Goal: Task Accomplishment & Management: Manage account settings

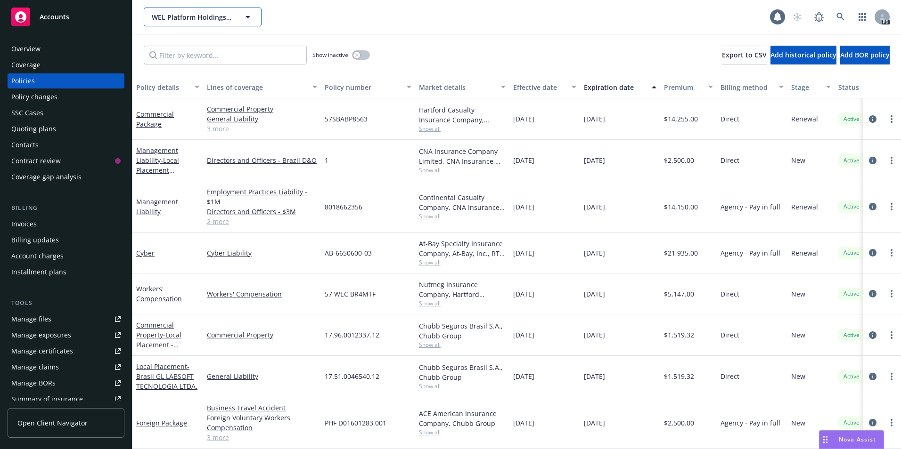
click at [228, 12] on span "WEL Platform Holdings, L.P." at bounding box center [192, 17] width 81 height 10
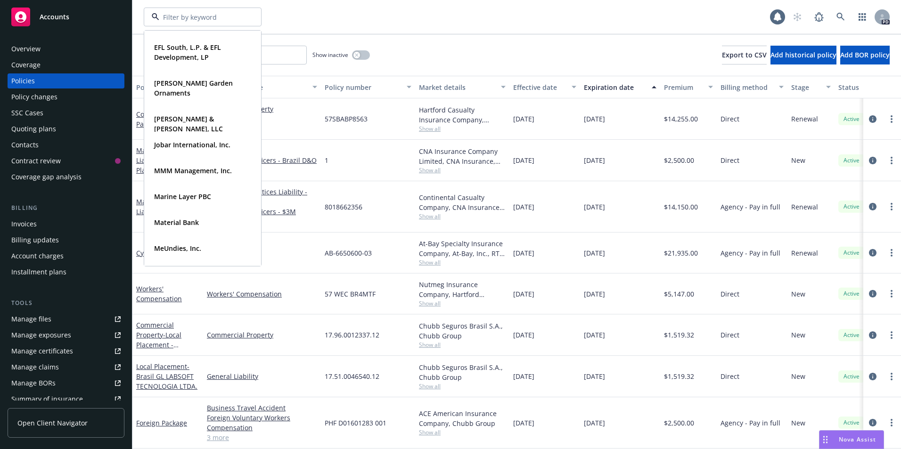
scroll to position [237, 0]
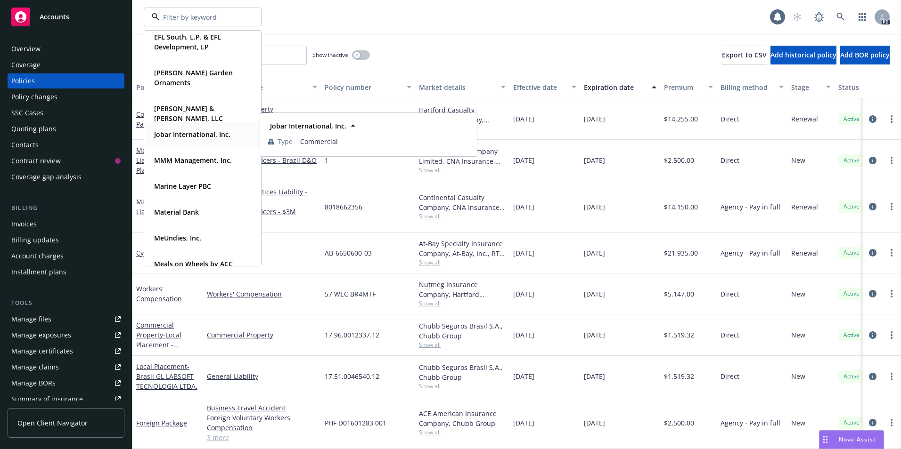
click at [163, 132] on strong "Jobar International, Inc." at bounding box center [192, 134] width 76 height 9
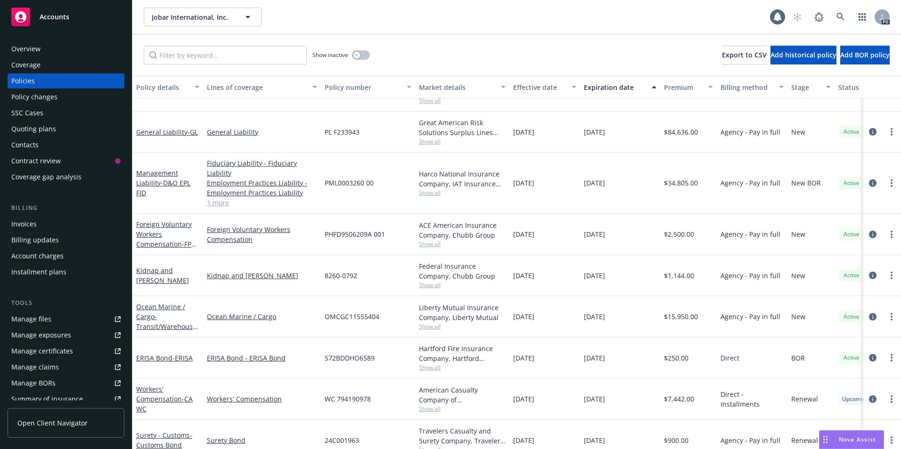
scroll to position [348, 0]
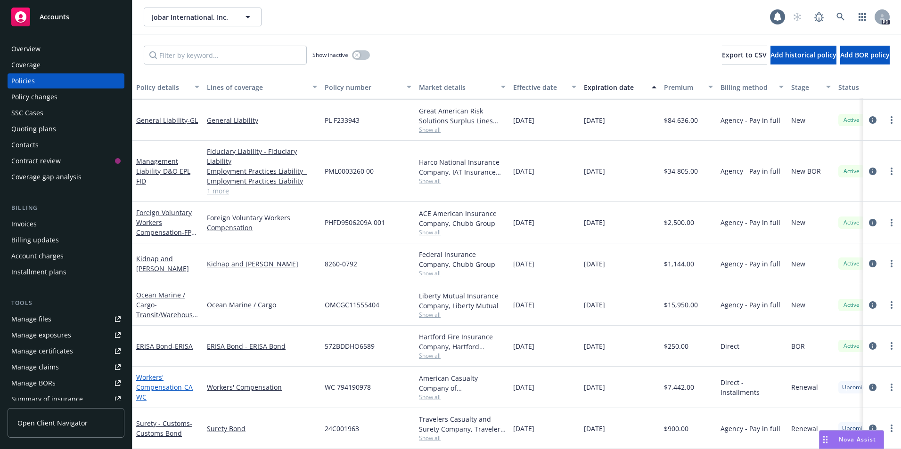
click at [146, 380] on link "Workers' Compensation - CA WC" at bounding box center [164, 387] width 57 height 29
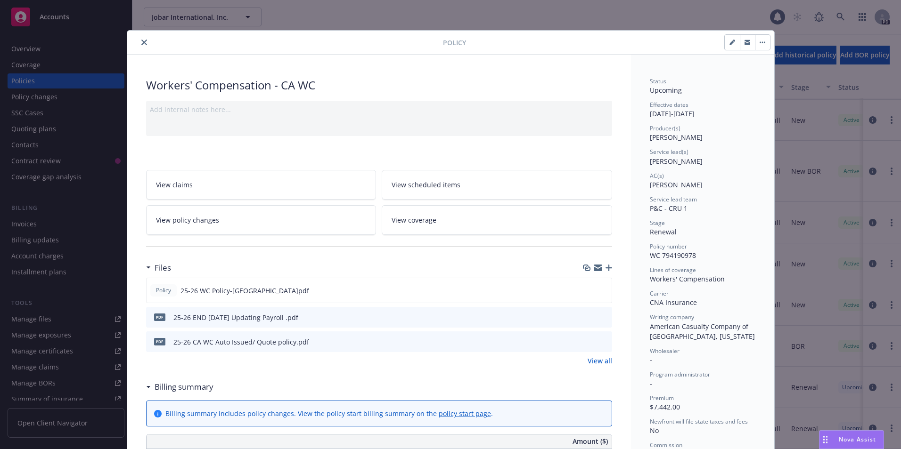
click at [602, 339] on icon "preview file" at bounding box center [603, 341] width 8 height 7
click at [141, 42] on icon "close" at bounding box center [144, 43] width 6 height 6
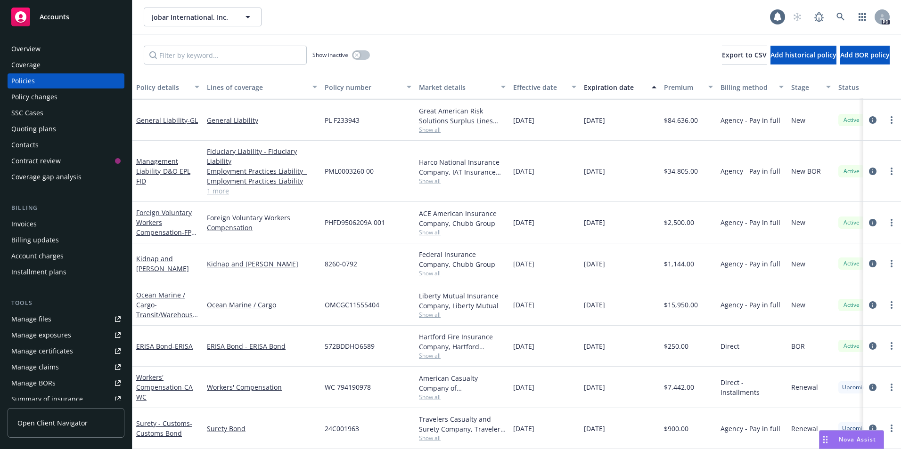
drag, startPoint x: 874, startPoint y: 250, endPoint x: 882, endPoint y: 267, distance: 19.2
click at [880, 266] on div at bounding box center [882, 264] width 38 height 41
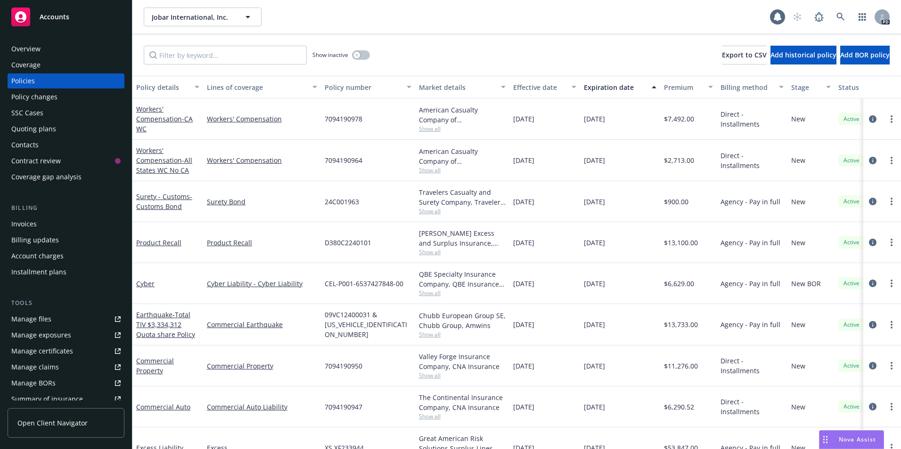
click at [22, 124] on div "Quoting plans" at bounding box center [33, 129] width 45 height 15
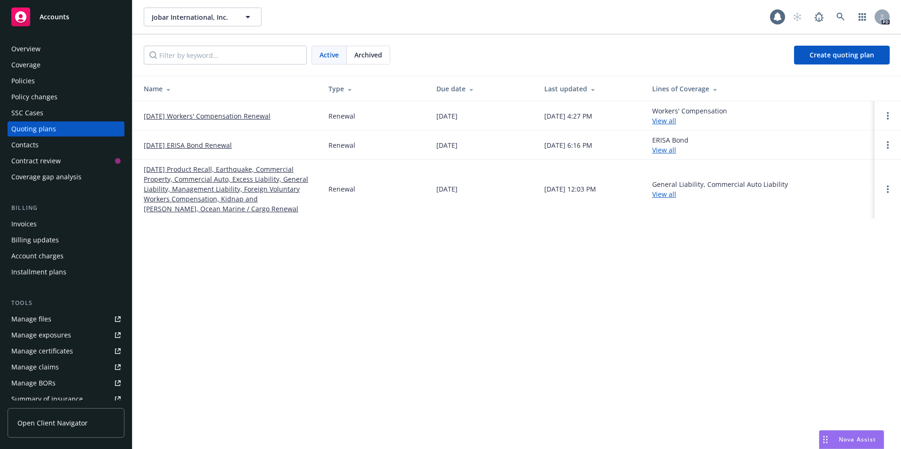
click at [178, 115] on link "[DATE] Workers' Compensation Renewal" at bounding box center [207, 116] width 127 height 10
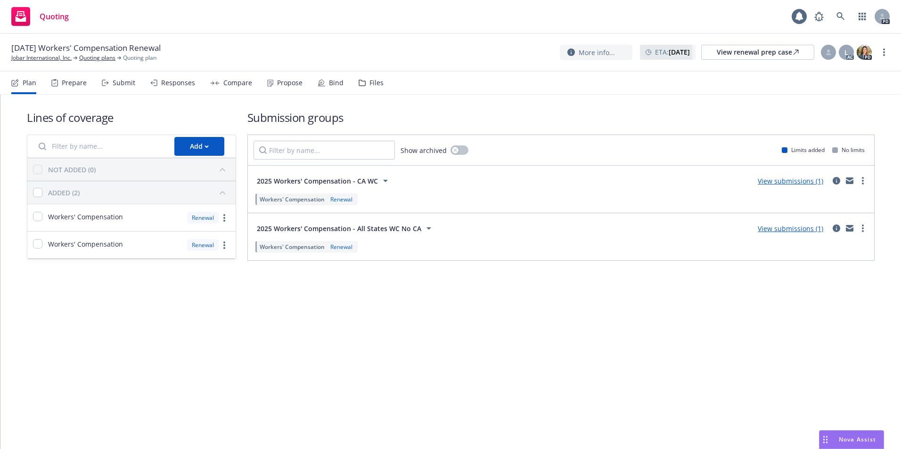
click at [284, 77] on div "Propose" at bounding box center [284, 83] width 35 height 23
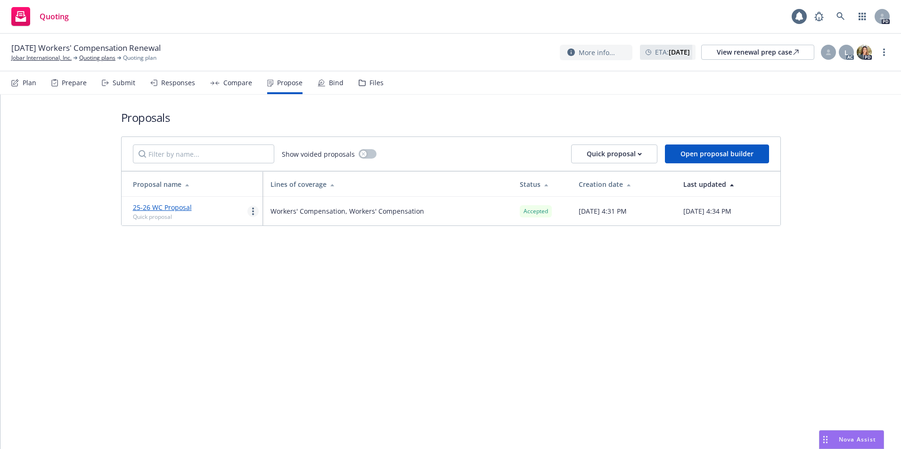
click at [253, 212] on circle "more" at bounding box center [253, 212] width 2 height 2
click at [254, 212] on link "more" at bounding box center [252, 211] width 11 height 11
click at [255, 212] on link "more" at bounding box center [252, 211] width 11 height 11
click at [528, 326] on div "Proposals Show voided proposals Quick proposal Open proposal builder Proposal n…" at bounding box center [450, 272] width 900 height 355
click at [640, 153] on icon "button" at bounding box center [639, 154] width 3 height 2
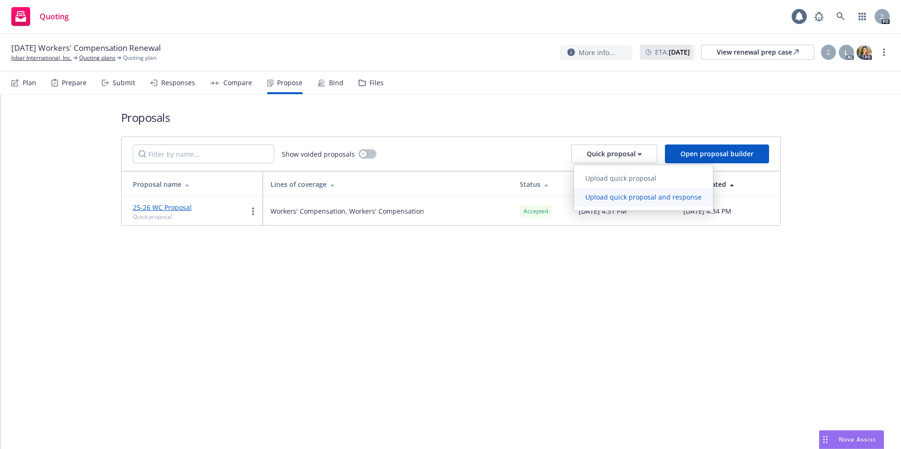
click at [621, 194] on span "Upload quick proposal and response" at bounding box center [643, 197] width 139 height 9
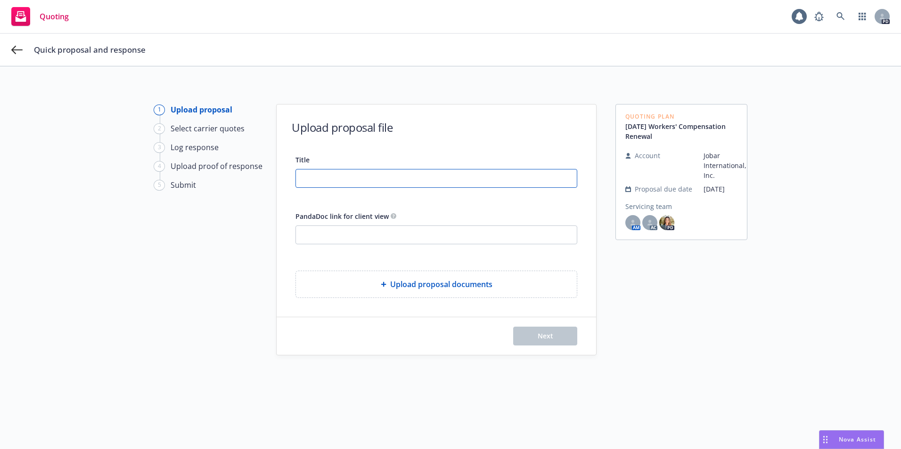
click at [326, 178] on input "Title" at bounding box center [436, 179] width 281 height 18
type input "25-26 WC Proposal with acceptance"
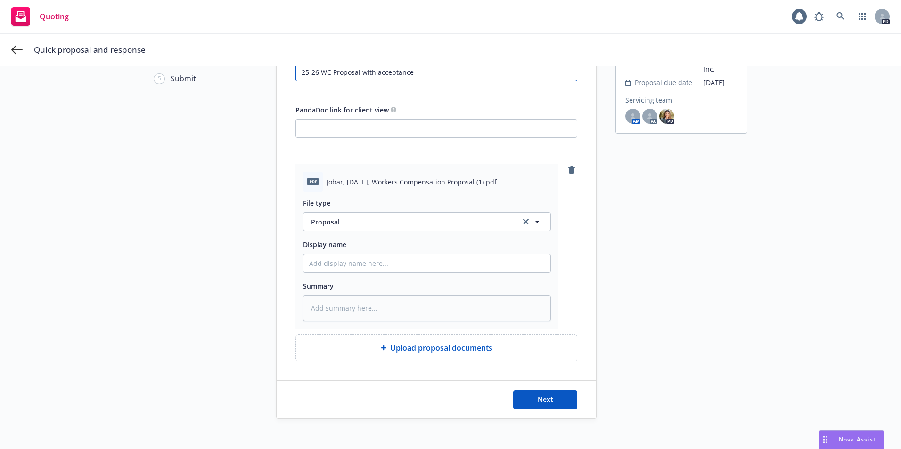
scroll to position [108, 0]
click at [340, 260] on input "Display name" at bounding box center [426, 262] width 247 height 18
type textarea "x"
type input "2"
type textarea "x"
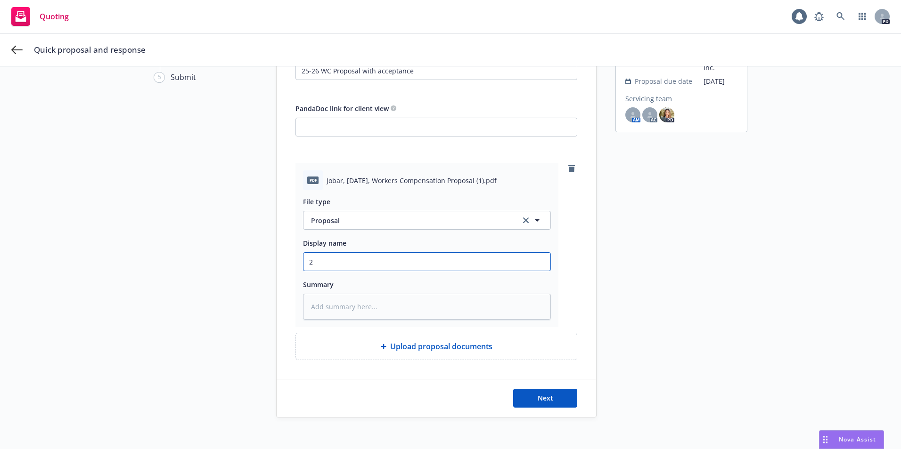
type input "25"
type textarea "x"
type input "25-"
type textarea "x"
type input "25-2"
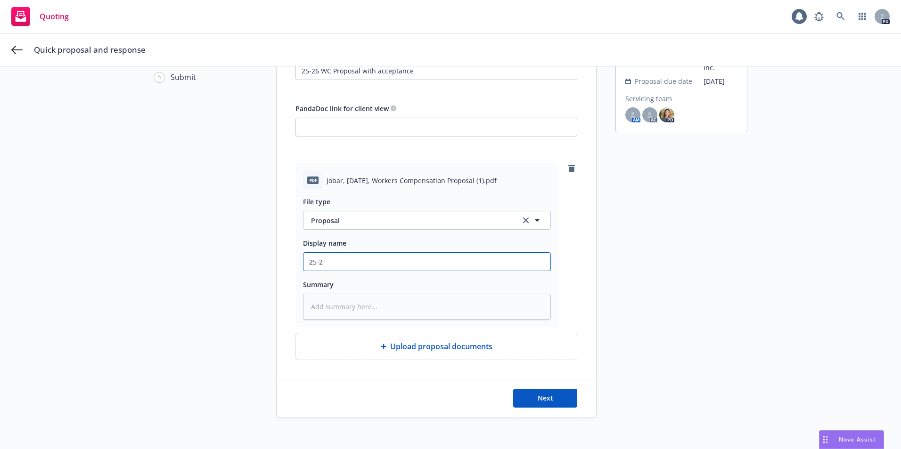
type textarea "x"
type input "25-26"
type textarea "x"
type input "25-26"
type textarea "x"
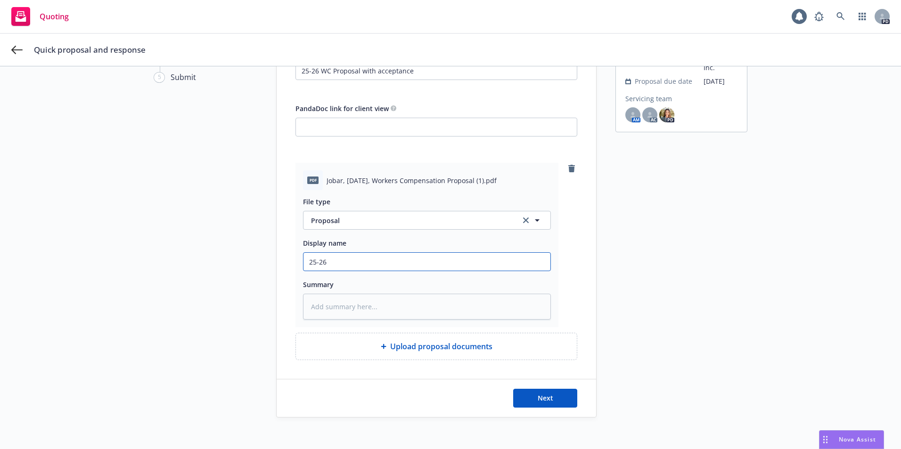
type input "25-26 P"
type textarea "x"
type input "25-26 Pr"
type textarea "x"
type input "25-26 Pro"
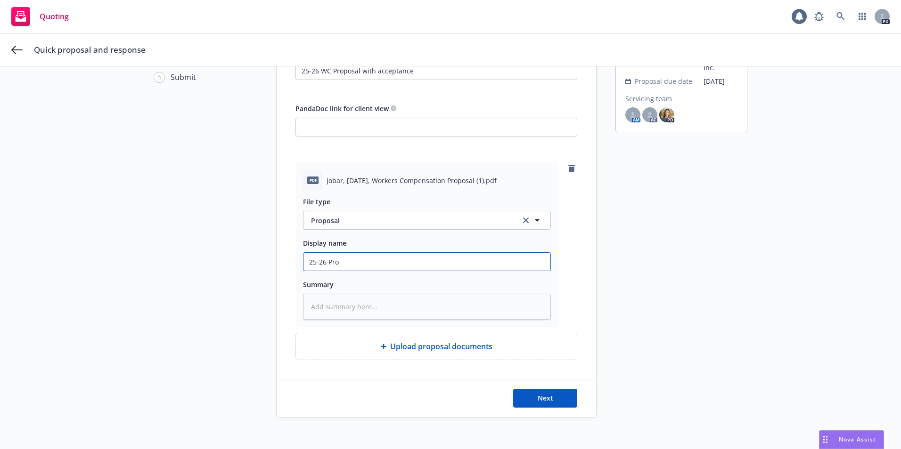
type textarea "x"
type input "25-26 Prop"
type textarea "x"
type input "25-26 Propo"
type textarea "x"
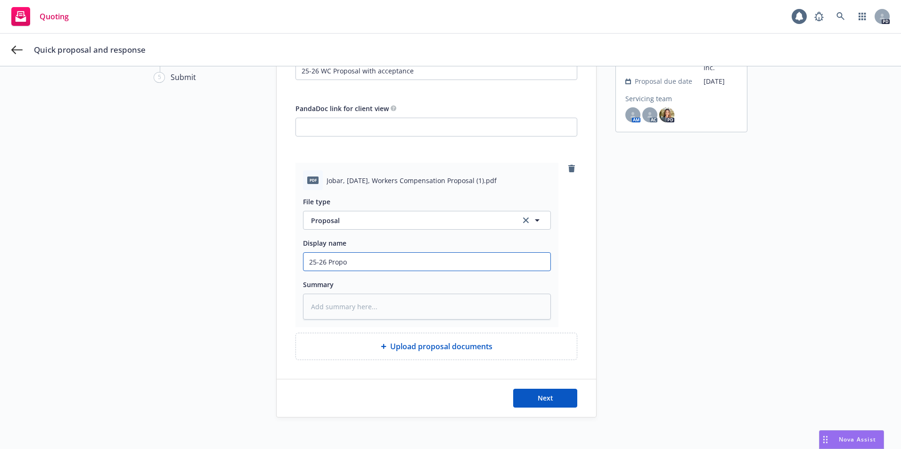
type input "25-26 Propos"
type textarea "x"
type input "25-26 Proposa"
type textarea "x"
type input "25-26 Proposal"
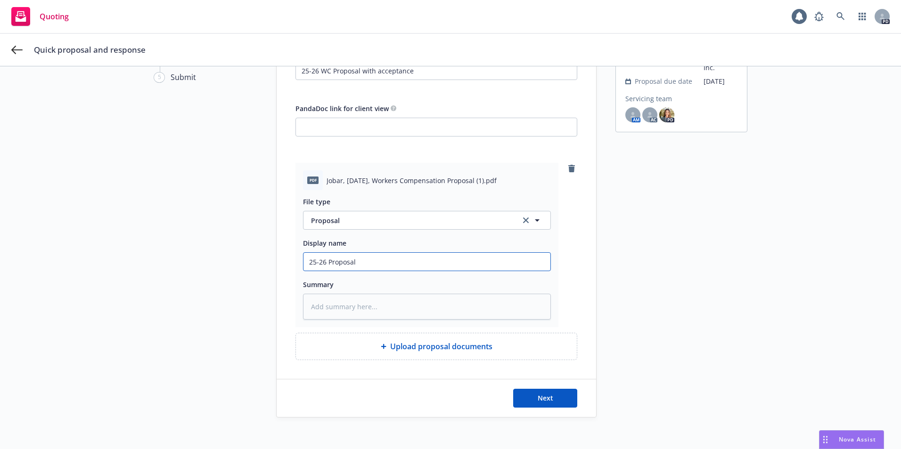
type textarea "x"
type input "25-26 Proposa"
type textarea "x"
type input "25-26 Propos"
type textarea "x"
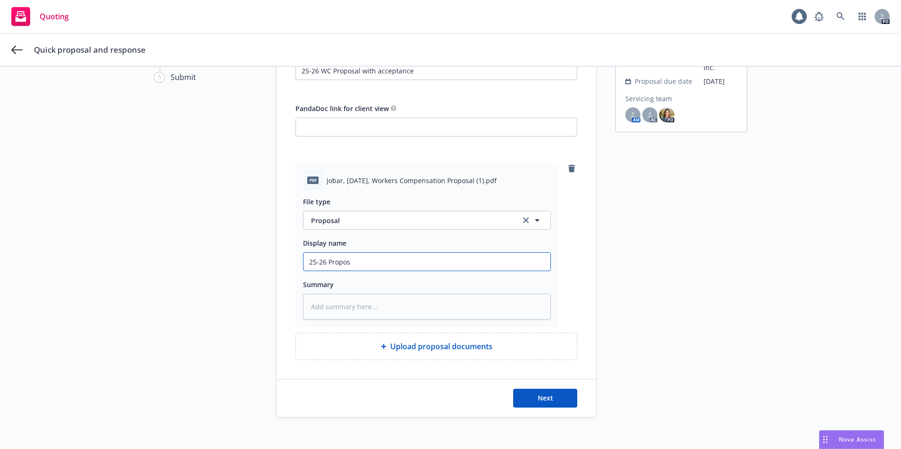
type input "25-26 Propo"
type textarea "x"
type input "25-26 Prop"
type textarea "x"
type input "25-26 Pro"
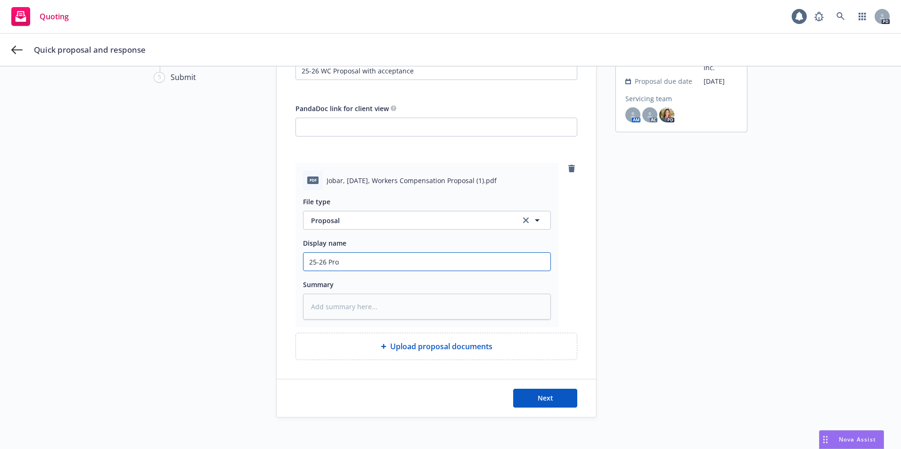
type textarea "x"
type input "25-26 Pr"
type textarea "x"
type input "25-26 P"
type textarea "x"
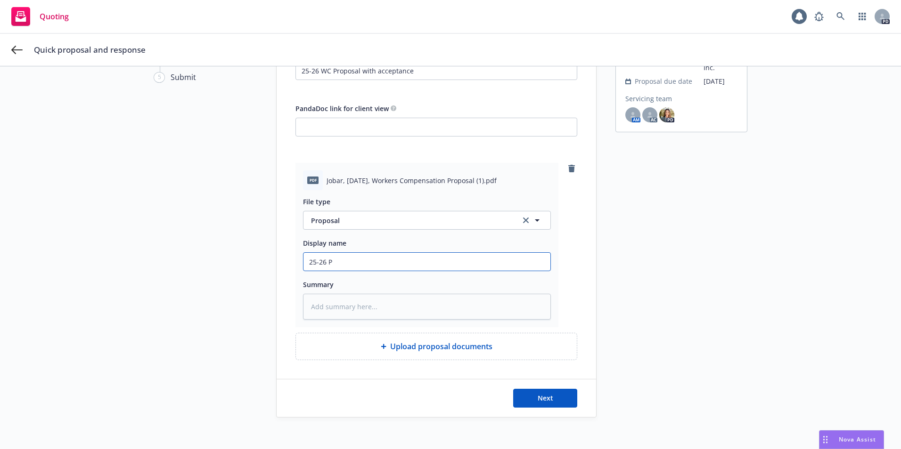
type input "25-26"
type textarea "x"
type input "25-26 W"
type textarea "x"
click at [440, 259] on input "25-26 WC" at bounding box center [426, 262] width 247 height 18
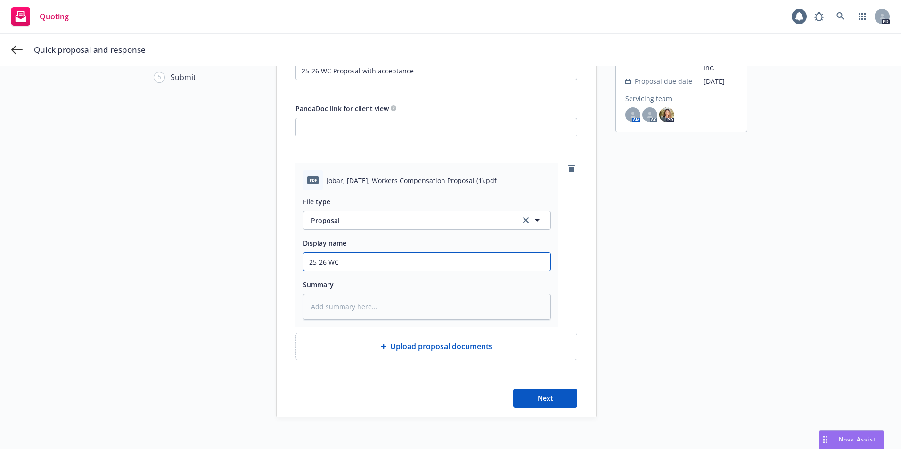
click at [457, 255] on input "25-26 WC" at bounding box center [426, 262] width 247 height 18
click at [456, 262] on input "25-26 WC" at bounding box center [426, 262] width 247 height 18
type input "25-26 WC"
click at [533, 400] on button "Next" at bounding box center [545, 398] width 64 height 19
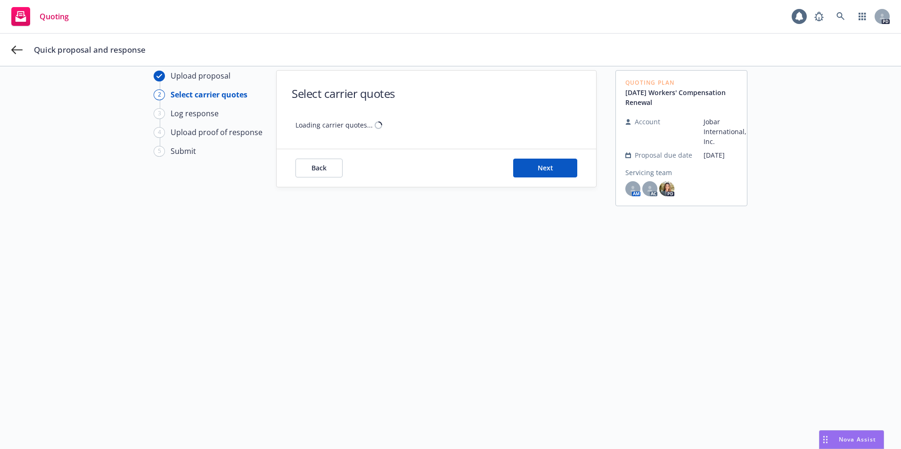
scroll to position [34, 0]
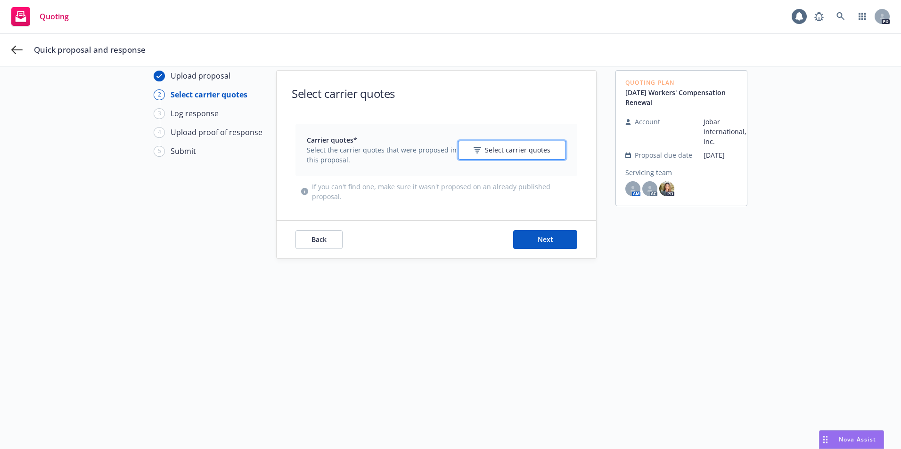
click at [479, 149] on icon "button" at bounding box center [477, 150] width 8 height 7
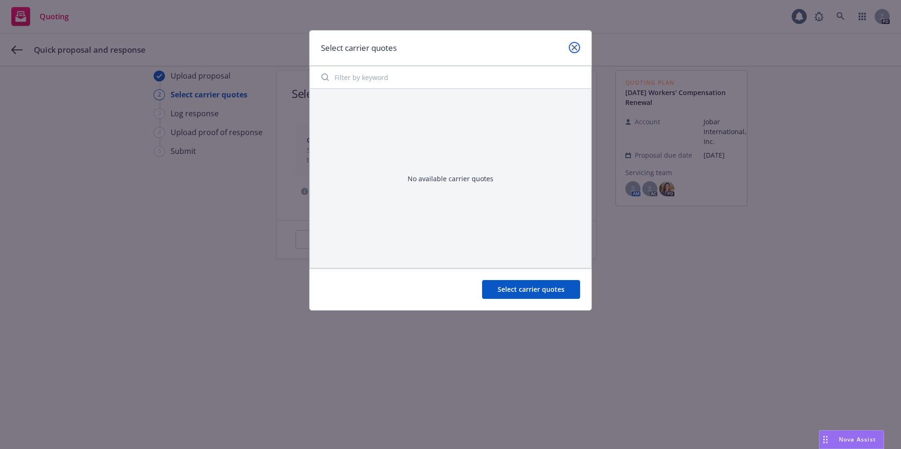
click at [576, 48] on icon "close" at bounding box center [574, 48] width 6 height 6
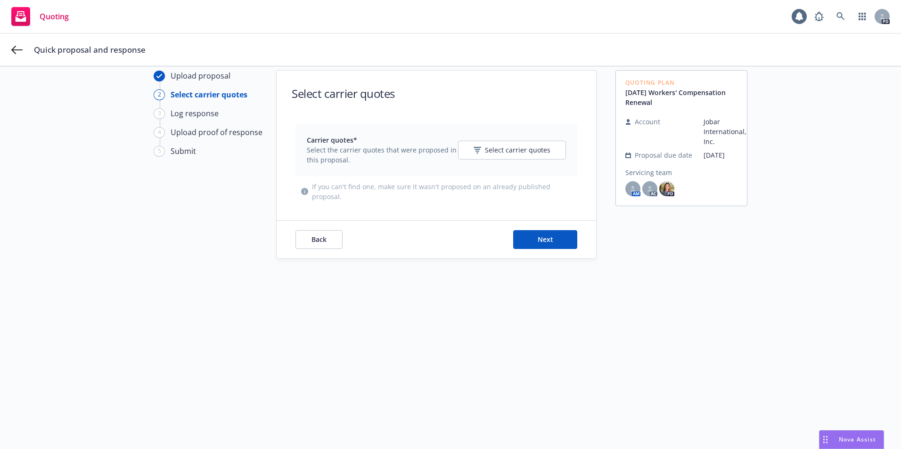
click at [368, 164] on span "Select the carrier quotes that were proposed in this proposal." at bounding box center [382, 155] width 151 height 20
click at [327, 154] on span "Select the carrier quotes that were proposed in this proposal." at bounding box center [382, 155] width 151 height 20
click at [313, 238] on span "Back" at bounding box center [318, 239] width 15 height 9
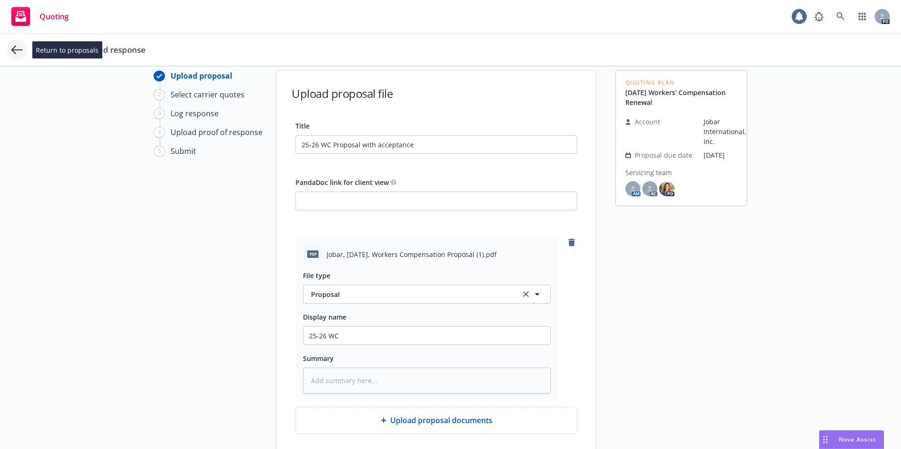
click at [13, 47] on icon at bounding box center [16, 49] width 11 height 11
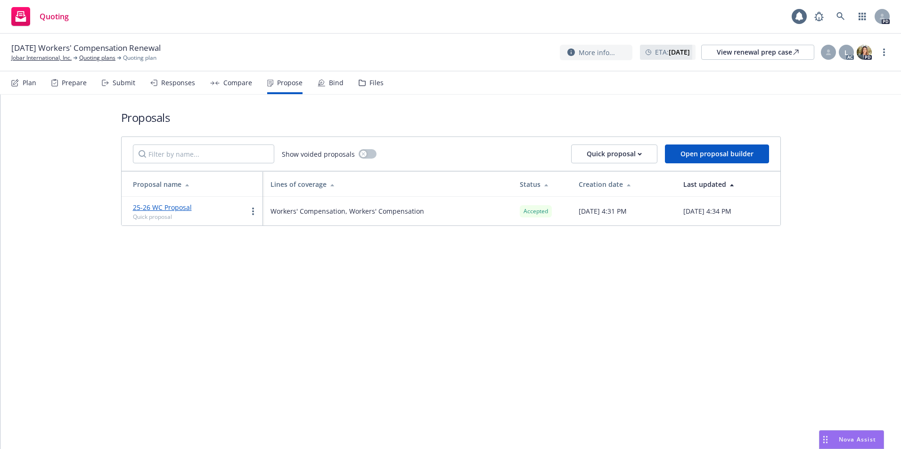
click at [13, 47] on span "[DATE] Workers' Compensation Renewal" at bounding box center [85, 47] width 149 height 11
click at [171, 208] on link "25-26 WC Proposal" at bounding box center [162, 207] width 59 height 9
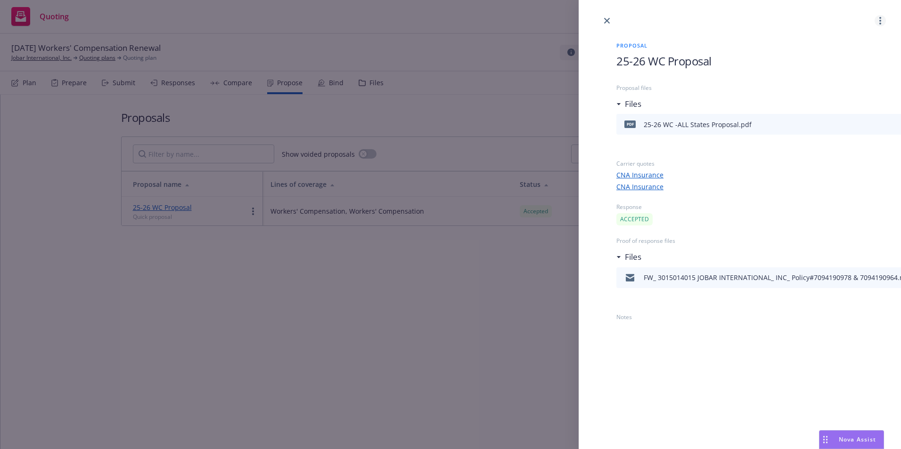
click at [878, 23] on link "more" at bounding box center [879, 20] width 11 height 11
click at [835, 101] on span "Void" at bounding box center [819, 100] width 36 height 9
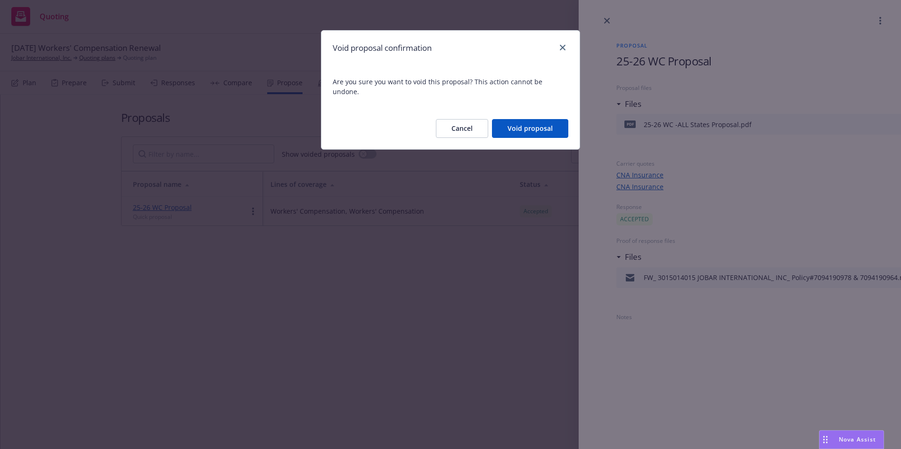
click at [527, 119] on button "Void proposal" at bounding box center [530, 128] width 76 height 19
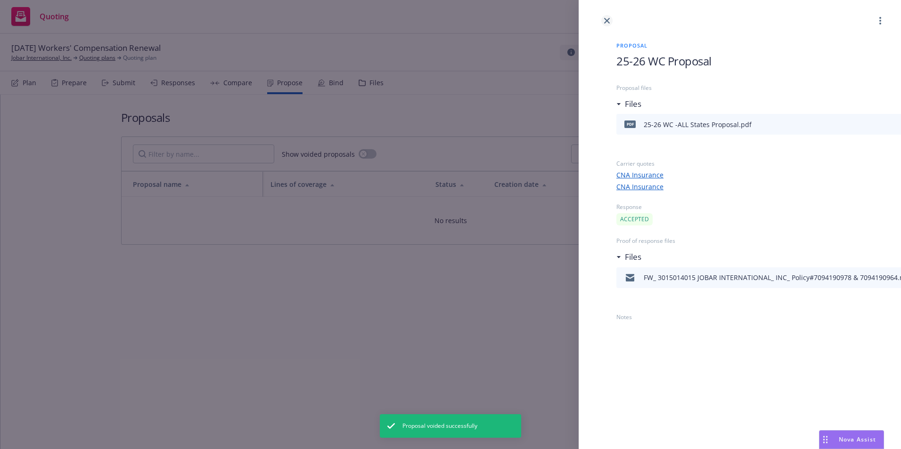
click at [608, 21] on icon "close" at bounding box center [607, 21] width 6 height 6
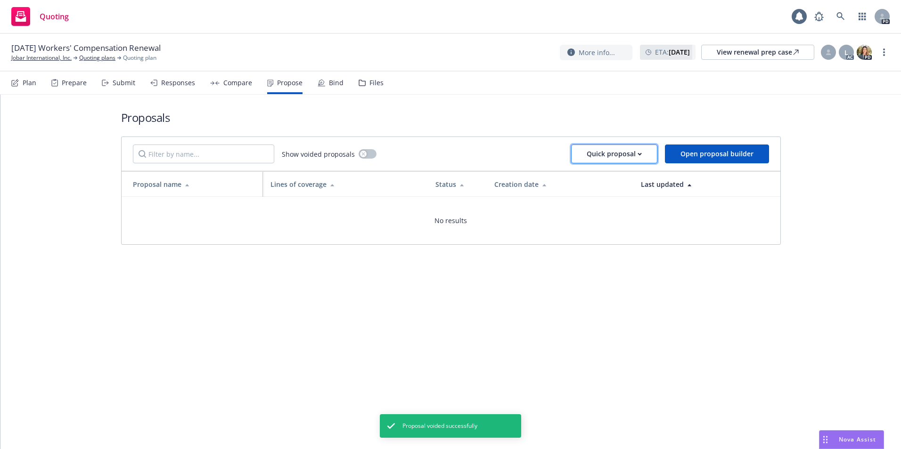
click at [611, 151] on div "Quick proposal" at bounding box center [613, 154] width 55 height 18
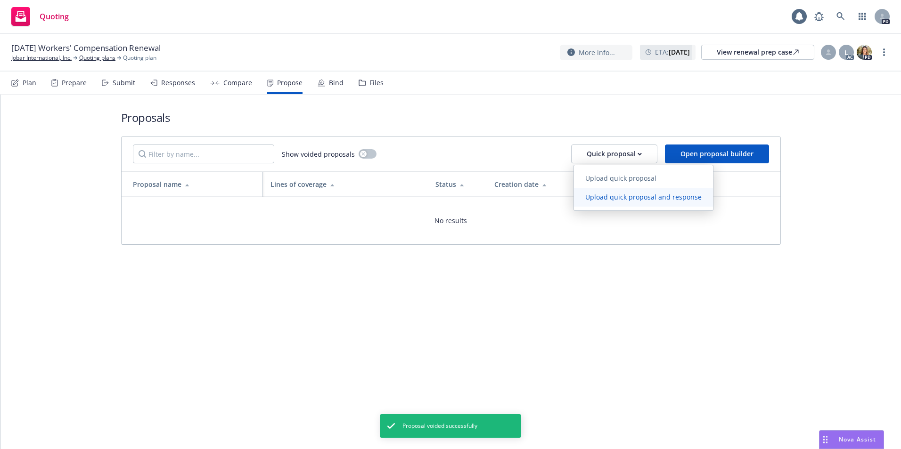
click at [611, 194] on span "Upload quick proposal and response" at bounding box center [643, 197] width 139 height 9
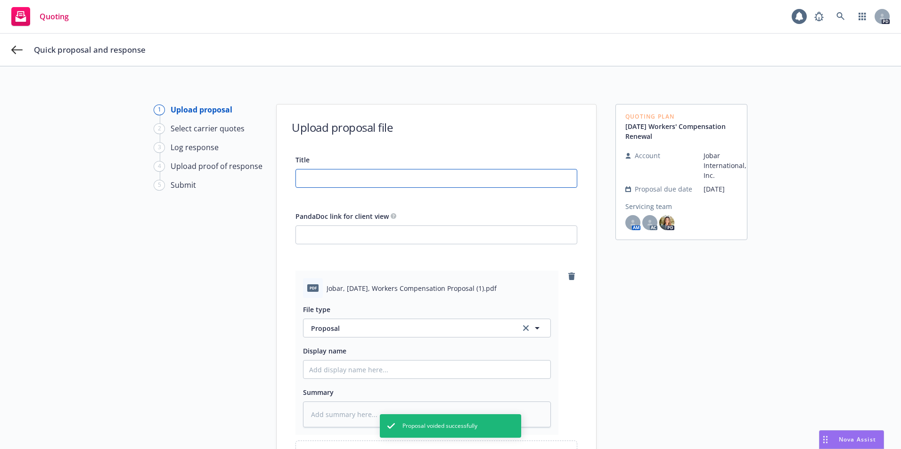
click at [315, 179] on input "Title" at bounding box center [436, 179] width 281 height 18
type textarea "x"
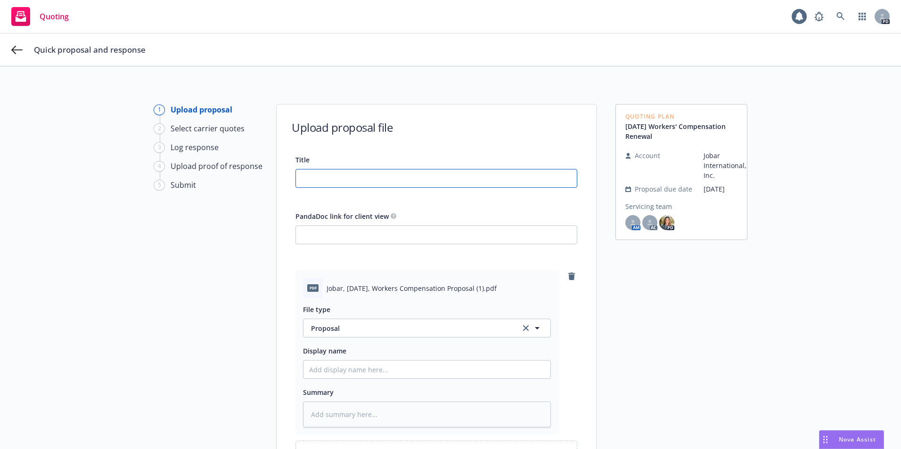
type input "25-26 WC Proposal with acceptance"
type input "25-26 WC"
type textarea "x"
click at [340, 368] on input "25-26 WC" at bounding box center [426, 370] width 247 height 18
type input "25-26 WC Proposal Acceptance"
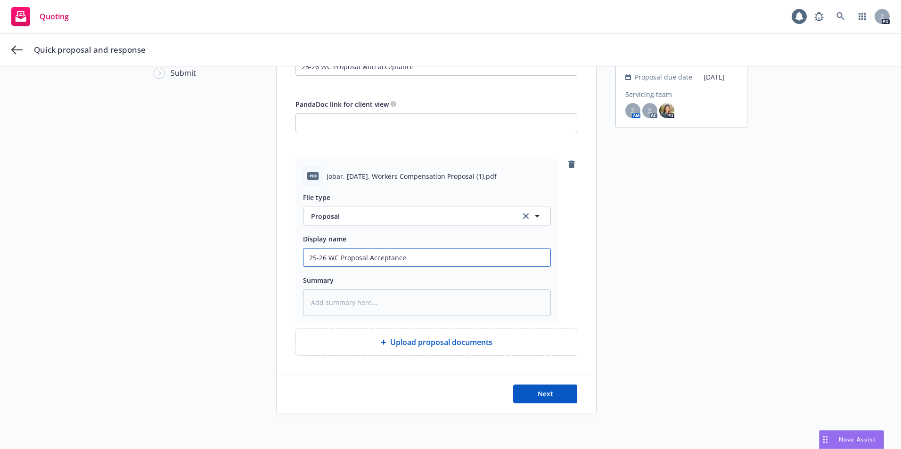
scroll to position [114, 0]
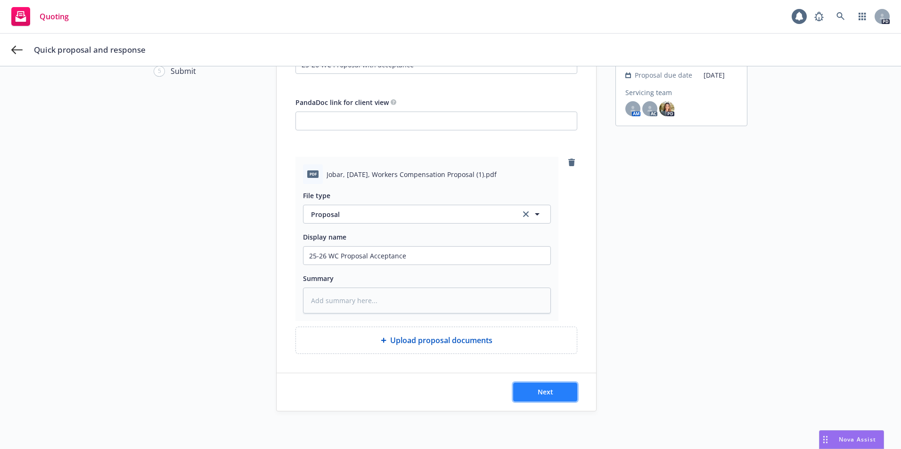
click at [537, 390] on span "Next" at bounding box center [545, 392] width 16 height 9
type textarea "x"
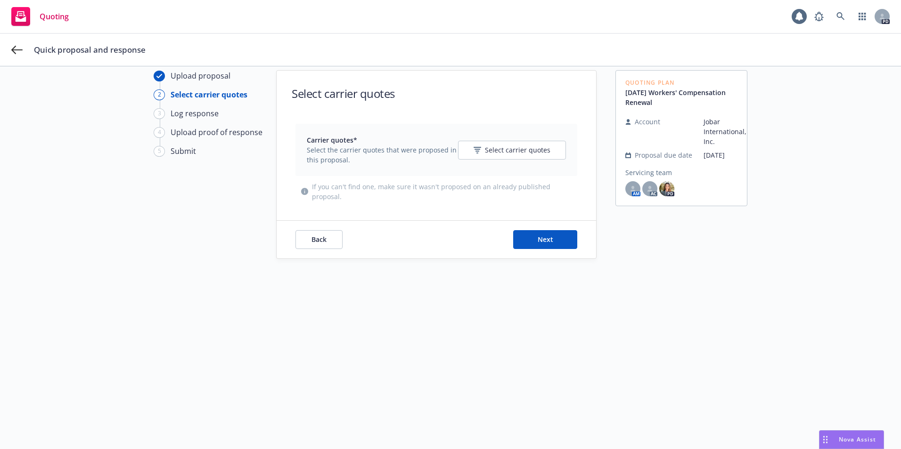
scroll to position [34, 0]
click at [480, 154] on div "Select carrier quotes" at bounding box center [511, 150] width 77 height 10
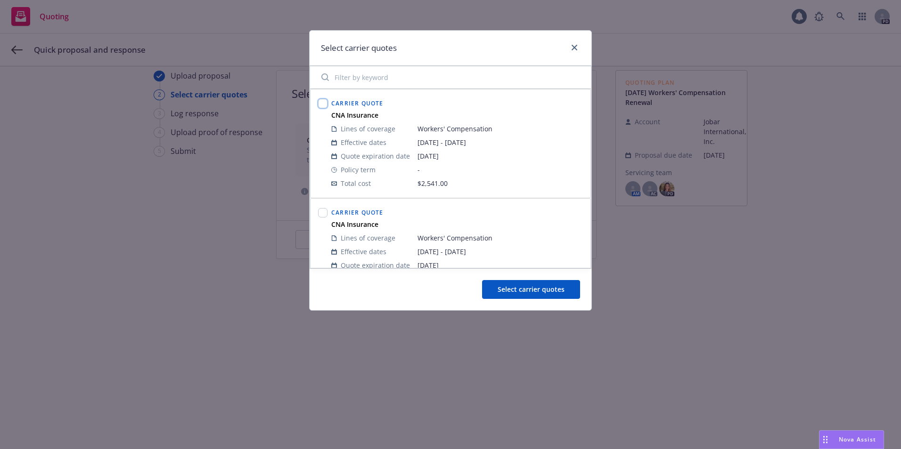
click at [321, 105] on input "checkbox" at bounding box center [322, 103] width 9 height 9
checkbox input "true"
click at [323, 213] on input "checkbox" at bounding box center [322, 212] width 9 height 9
checkbox input "true"
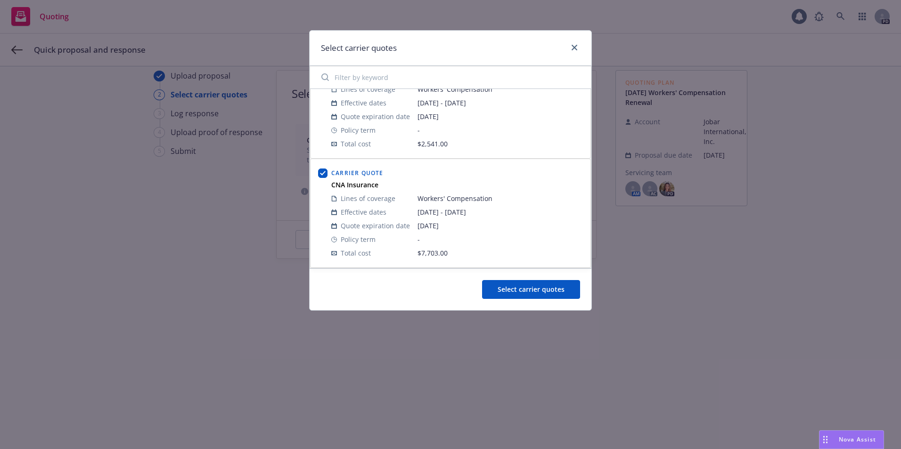
scroll to position [37, 0]
click at [516, 292] on span "Select carrier quotes" at bounding box center [530, 289] width 67 height 9
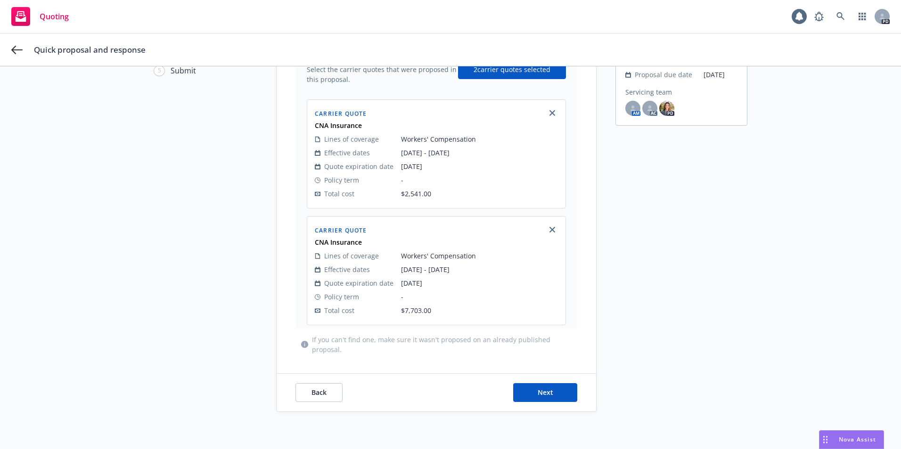
scroll to position [115, 0]
click at [545, 389] on span "Next" at bounding box center [545, 392] width 16 height 9
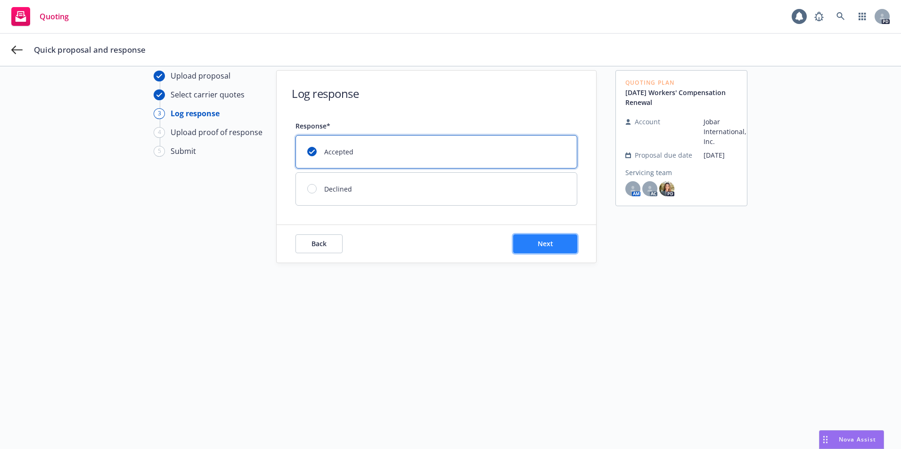
click at [529, 243] on button "Next" at bounding box center [545, 244] width 64 height 19
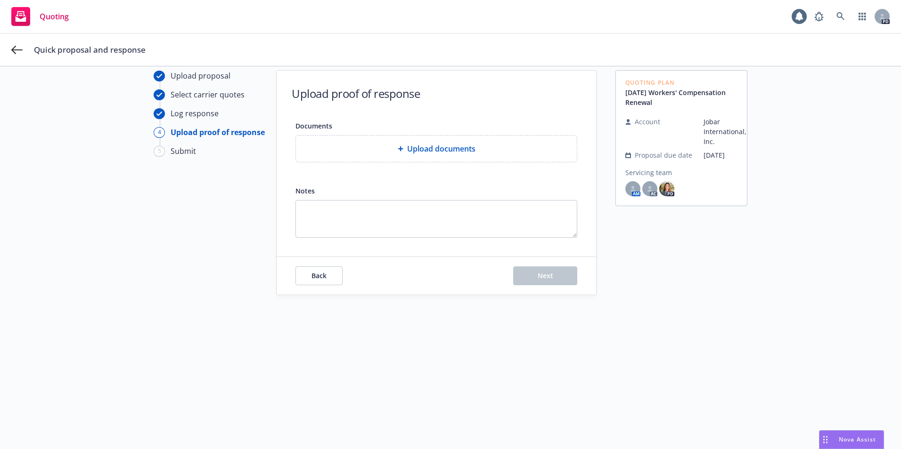
type textarea "x"
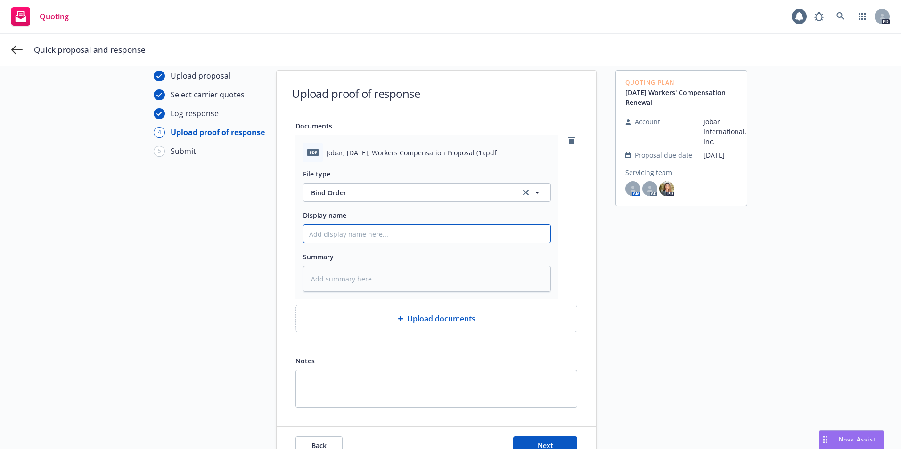
click at [354, 235] on input "Display name" at bounding box center [426, 234] width 247 height 18
type input "25-26 WC Proposal Acceptance"
drag, startPoint x: 338, startPoint y: 233, endPoint x: 362, endPoint y: 233, distance: 24.5
click at [362, 233] on input "25-26 WC Proposal Acceptance" at bounding box center [426, 234] width 247 height 18
type textarea "x"
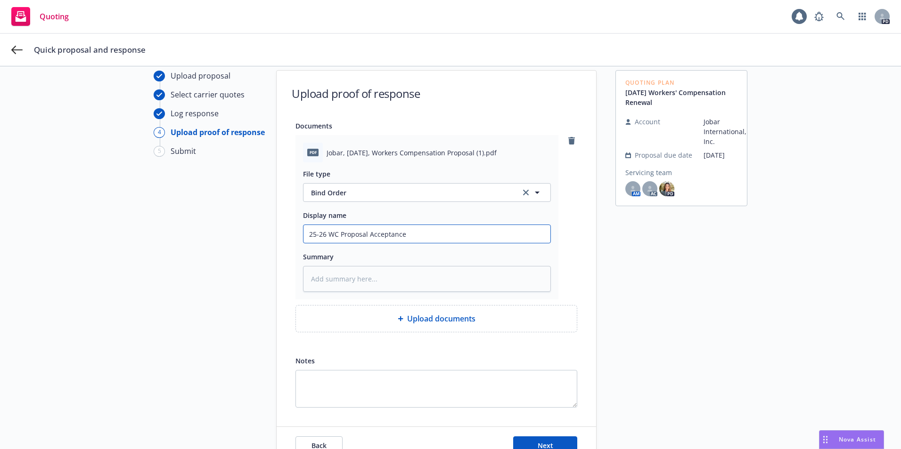
type input "25-26 WC l Acceptance"
type textarea "x"
type input "25-26 WC Acceptance"
type textarea "x"
type input "25-26 WC C Acceptance"
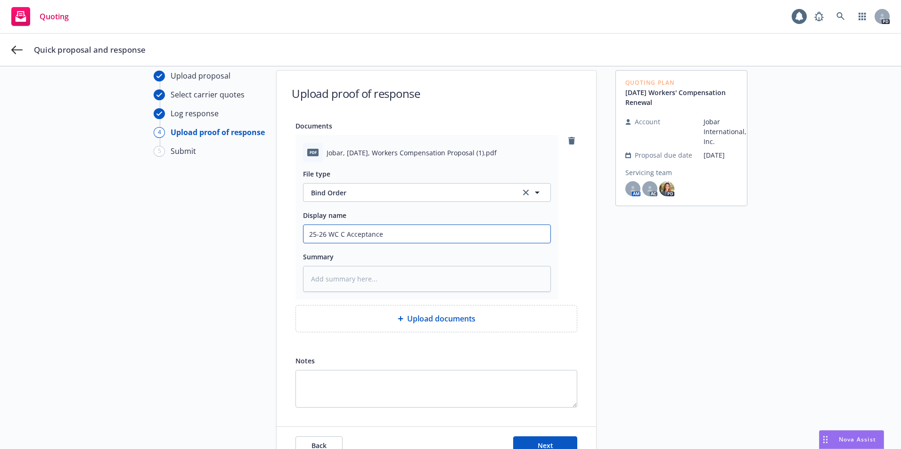
type textarea "x"
type input "25-26 WC Cl Acceptance"
type textarea "x"
type input "25-26 WC Cli Acceptance"
type textarea "x"
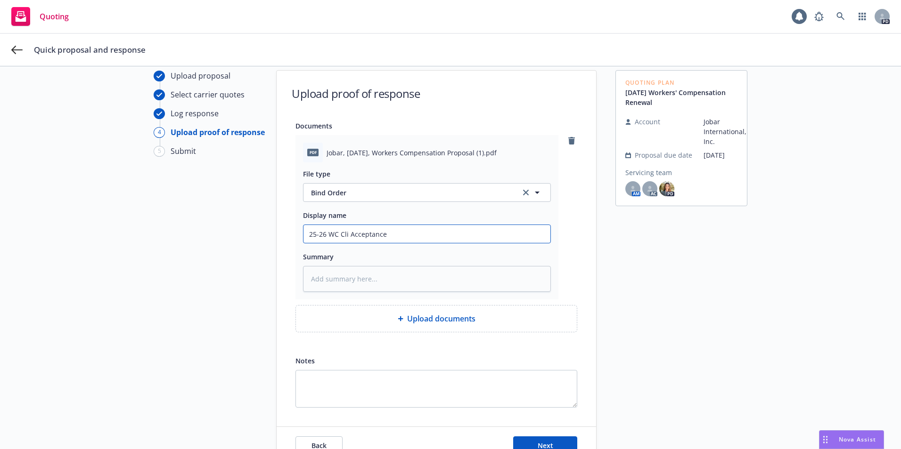
type input "25-26 WC Clie Acceptance"
type textarea "x"
type input "25-26 [PERSON_NAME] Acceptance"
type textarea "x"
type input "25-26 WC Client Acceptance"
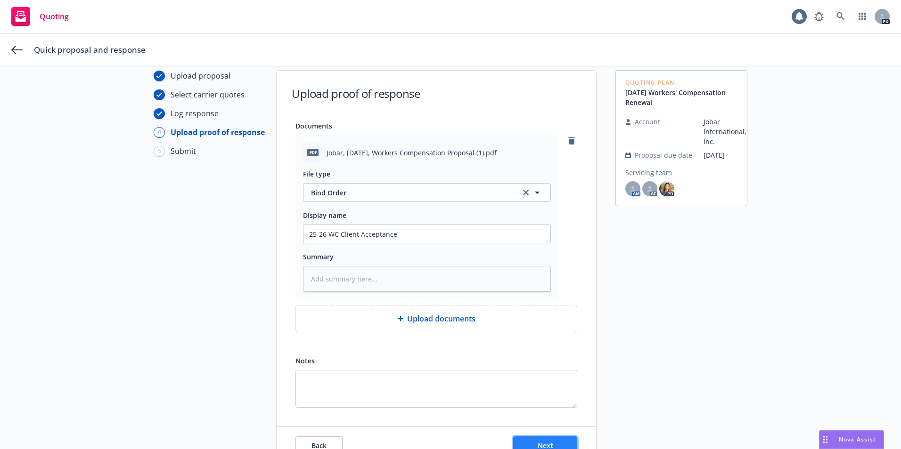
click at [541, 441] on button "Next" at bounding box center [545, 446] width 64 height 19
type textarea "x"
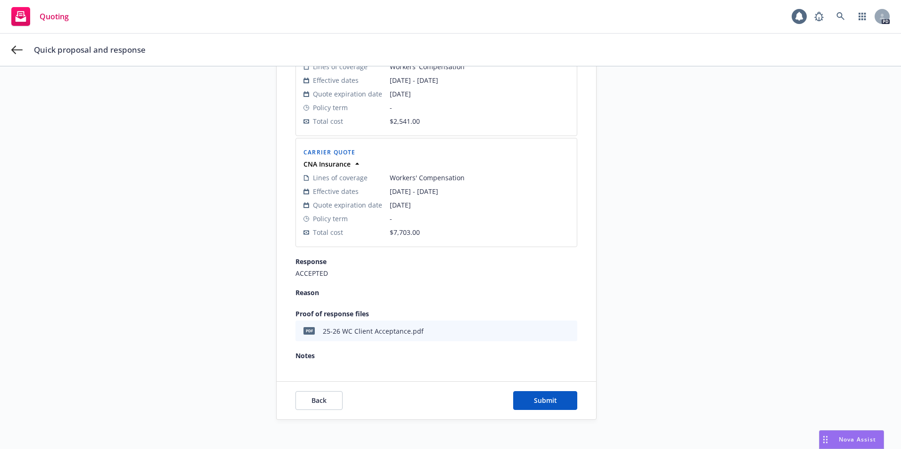
scroll to position [220, 0]
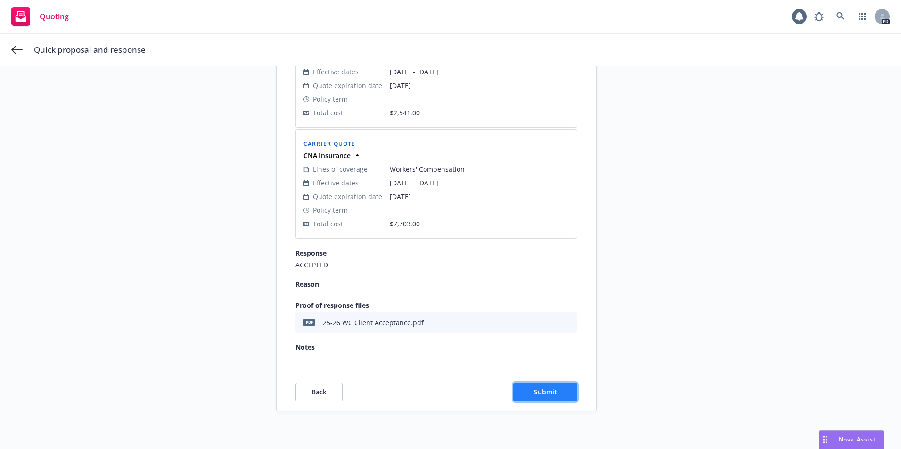
click at [544, 396] on span "Submit" at bounding box center [545, 392] width 23 height 9
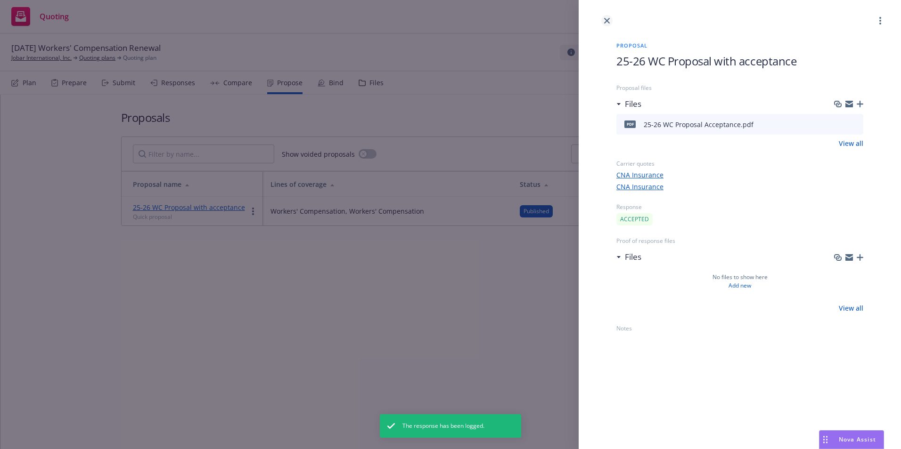
click at [609, 18] on icon "close" at bounding box center [607, 21] width 6 height 6
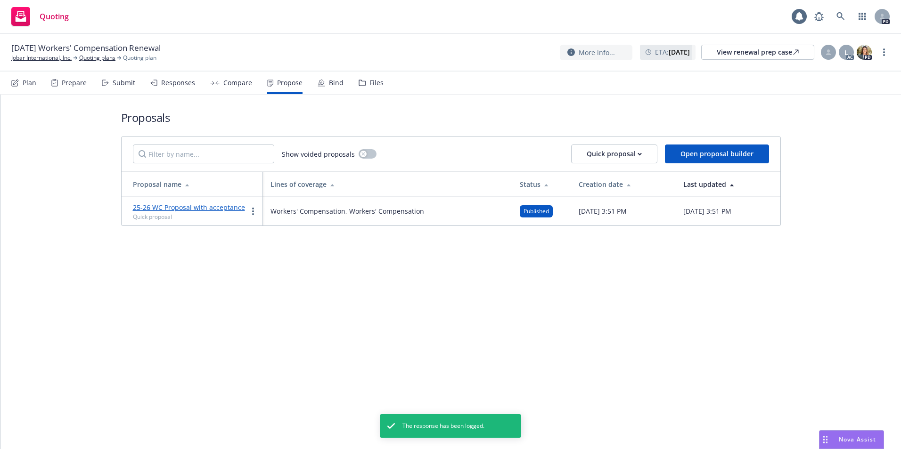
click at [321, 81] on icon at bounding box center [321, 83] width 6 height 6
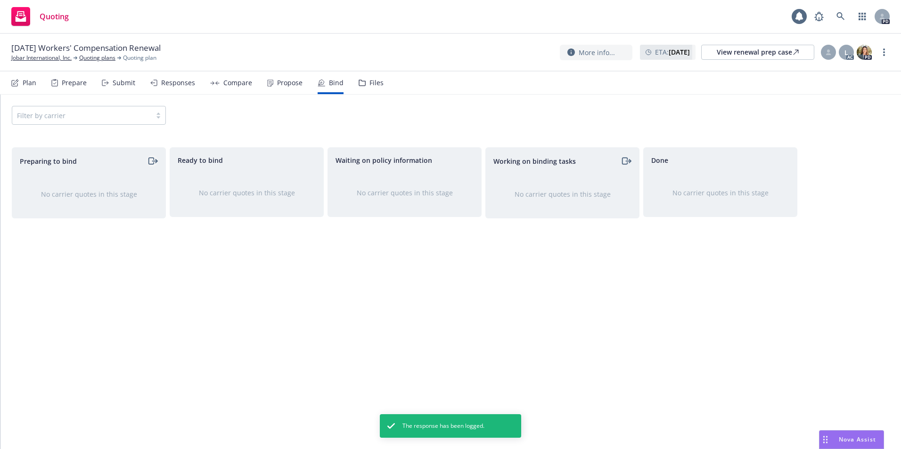
click at [152, 160] on icon "moveRight" at bounding box center [152, 160] width 11 height 11
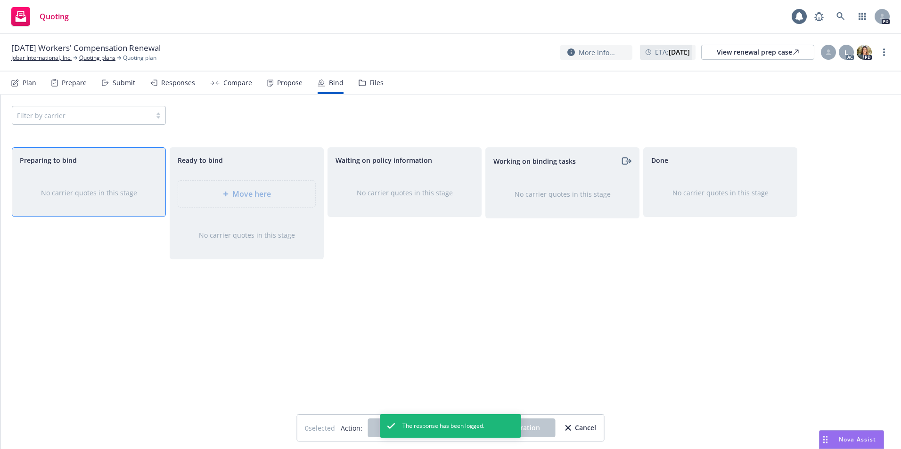
click at [384, 354] on div "Waiting on policy information No carrier quotes in this stage" at bounding box center [404, 288] width 154 height 282
click at [106, 179] on div "No carrier quotes in this stage" at bounding box center [88, 193] width 153 height 40
click at [55, 168] on div "Preparing to bind" at bounding box center [88, 160] width 153 height 25
click at [52, 164] on span "Preparing to bind" at bounding box center [48, 160] width 57 height 10
click at [272, 82] on div "Propose" at bounding box center [284, 83] width 35 height 23
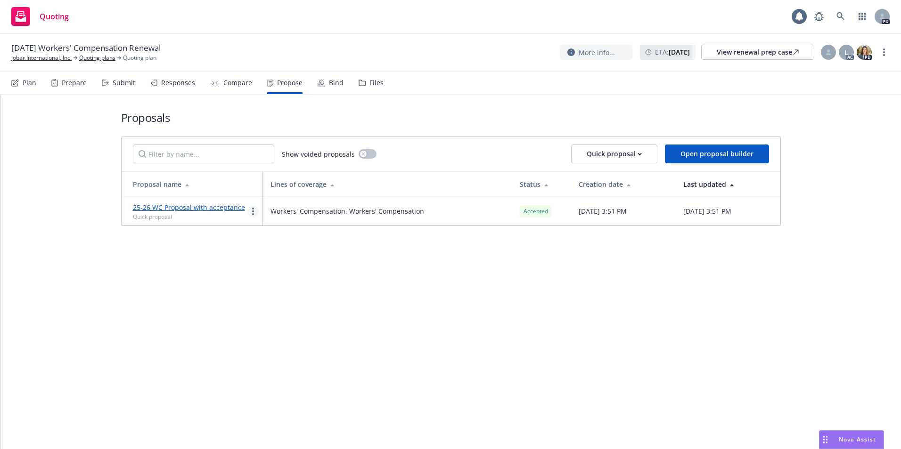
click at [252, 214] on circle "more" at bounding box center [253, 214] width 2 height 2
click at [154, 206] on link "25-26 WC Proposal with acceptance" at bounding box center [189, 207] width 112 height 9
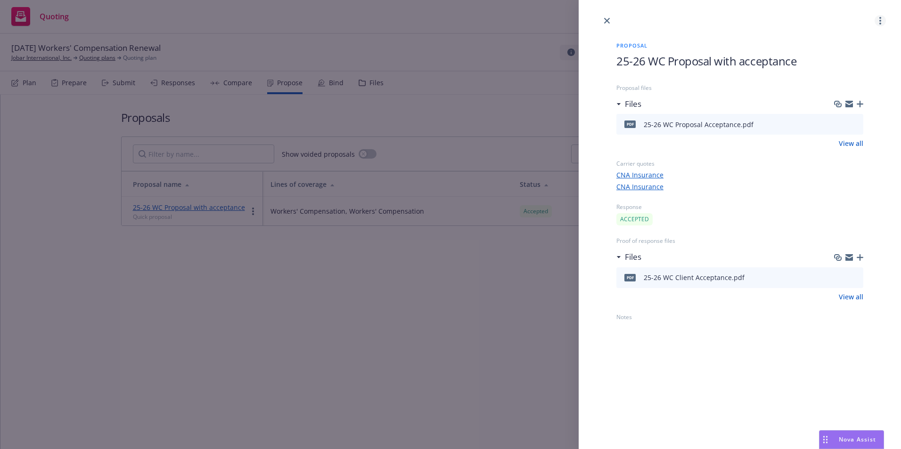
click at [878, 23] on link "more" at bounding box center [879, 20] width 11 height 11
click at [605, 20] on icon "close" at bounding box center [607, 21] width 6 height 6
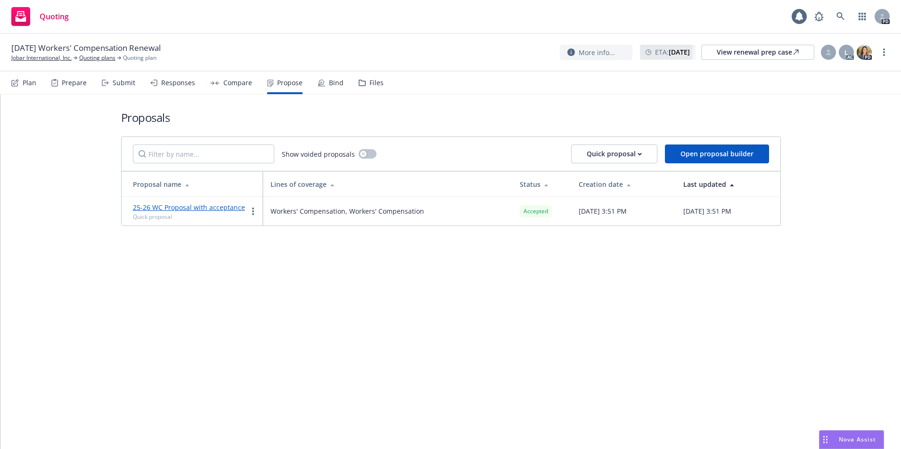
click at [563, 287] on div "Proposals Show voided proposals Quick proposal Open proposal builder Proposal n…" at bounding box center [450, 272] width 900 height 355
click at [172, 79] on div "Responses" at bounding box center [178, 83] width 34 height 8
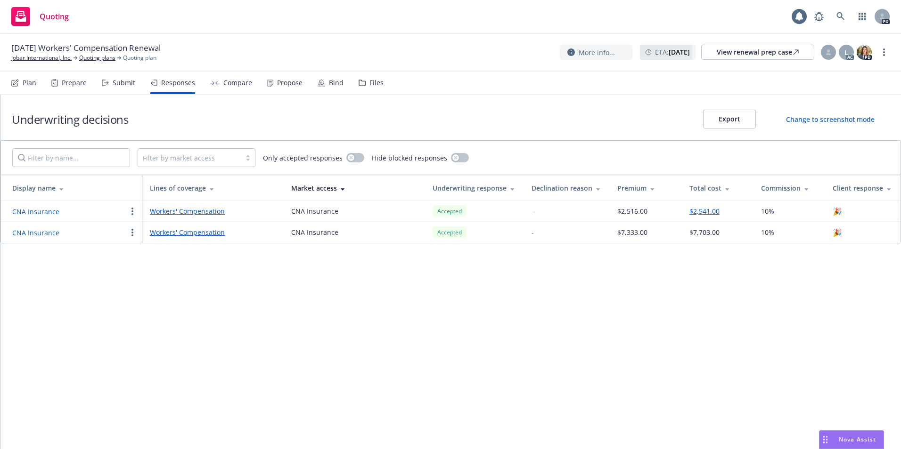
click at [130, 212] on button "button" at bounding box center [132, 211] width 11 height 11
click at [403, 323] on div "Underwriting decisions Export Change to screenshot mode Filter by market access…" at bounding box center [450, 272] width 900 height 355
click at [158, 210] on link "Workers' Compensation" at bounding box center [213, 211] width 126 height 10
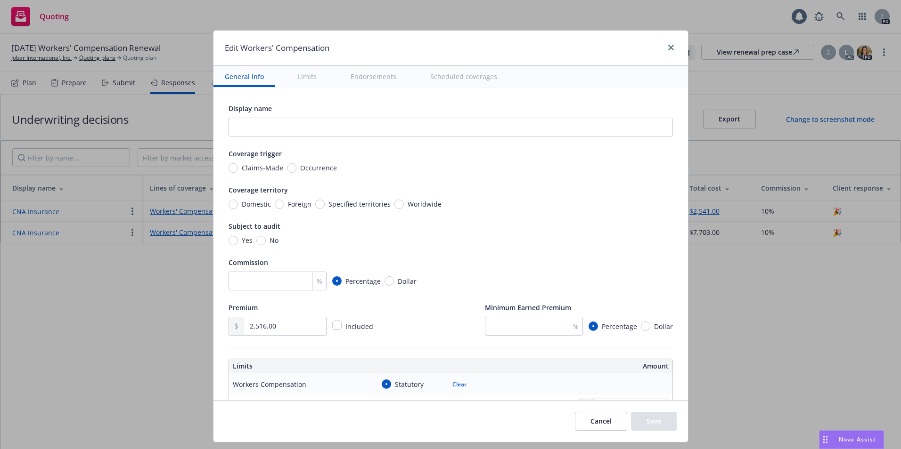
click at [267, 277] on input "number" at bounding box center [277, 281] width 98 height 19
click at [271, 283] on input "number" at bounding box center [277, 281] width 98 height 19
type input "10"
click at [382, 307] on div "Premium 2,516.00 Included Minimum Earned Premium % Percentage Dollar" at bounding box center [450, 319] width 444 height 34
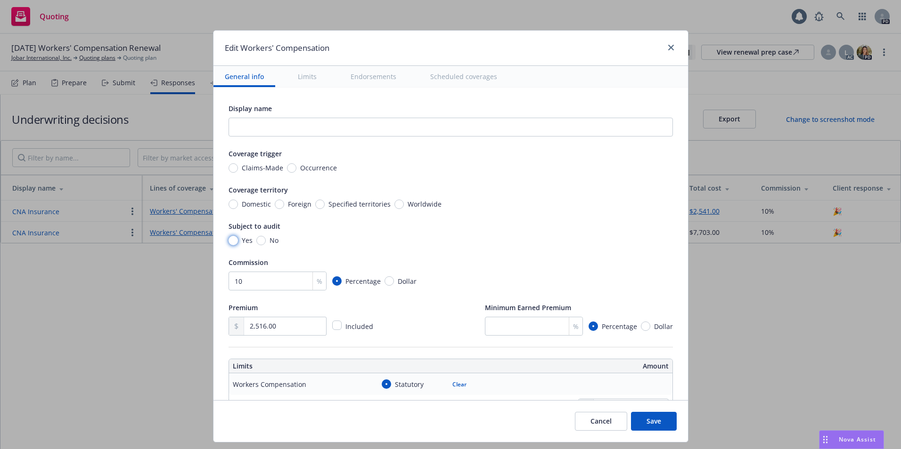
click at [229, 238] on input "Yes" at bounding box center [232, 240] width 9 height 9
radio input "true"
click at [228, 203] on input "Domestic" at bounding box center [232, 204] width 9 height 9
radio input "true"
click at [287, 169] on input "Occurrence" at bounding box center [291, 167] width 9 height 9
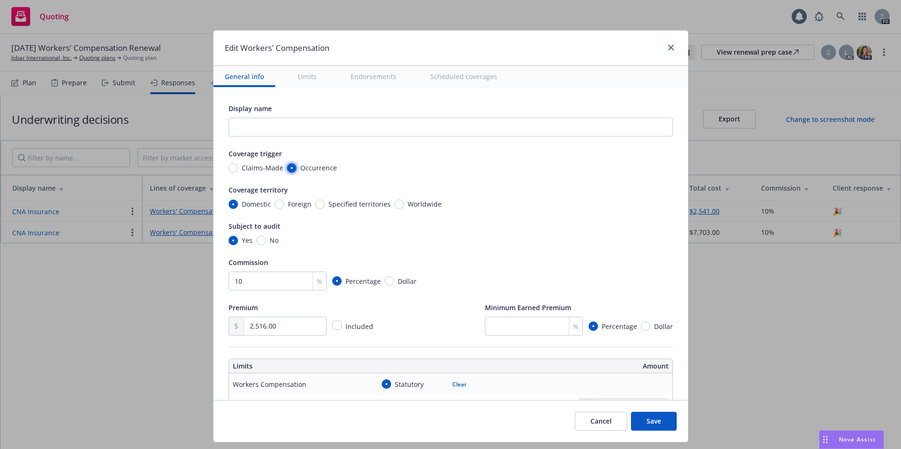
radio input "true"
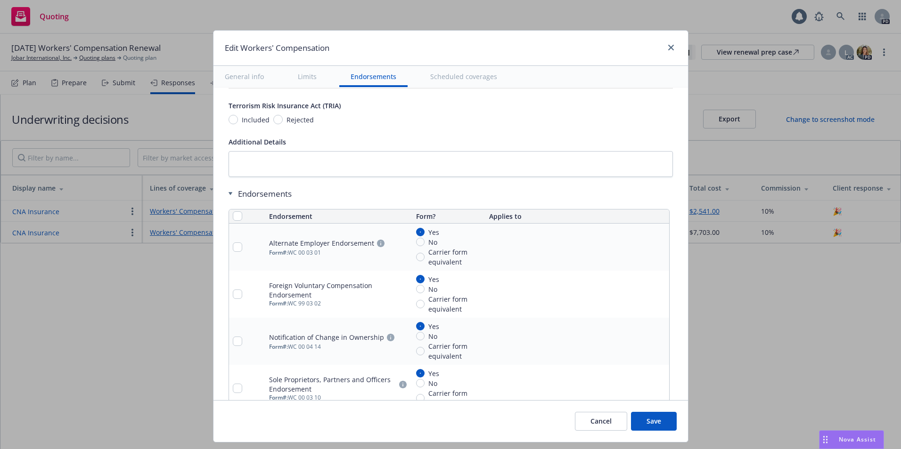
scroll to position [870, 0]
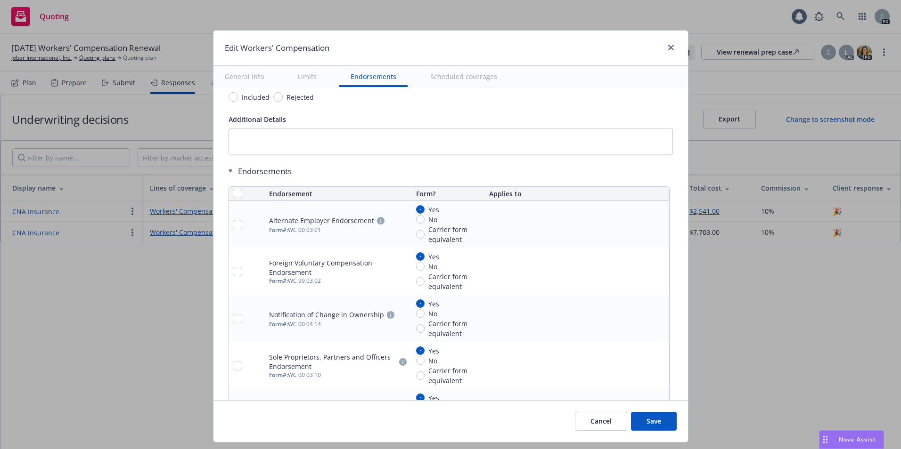
click at [647, 425] on button "Save" at bounding box center [654, 421] width 46 height 19
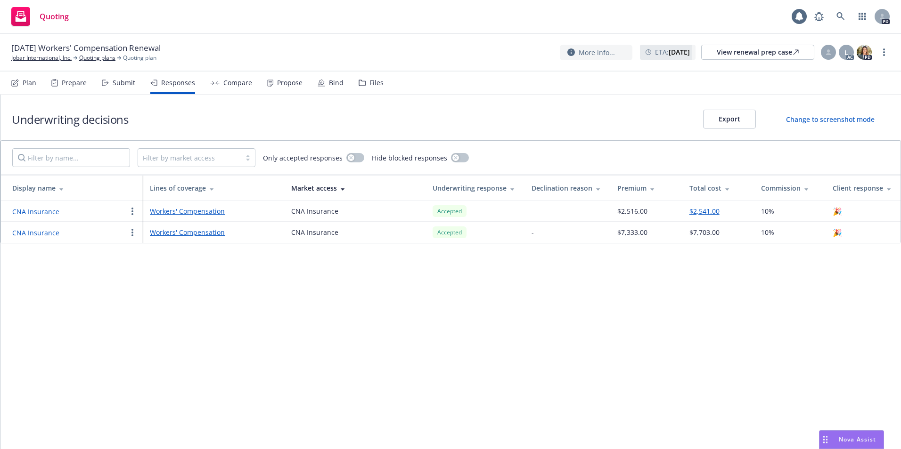
click at [131, 212] on button "button" at bounding box center [132, 211] width 11 height 11
click at [77, 284] on div "Underwriting decisions Export Change to screenshot mode Filter by market access…" at bounding box center [450, 272] width 900 height 355
click at [29, 210] on button "CNA Insurance" at bounding box center [35, 212] width 47 height 10
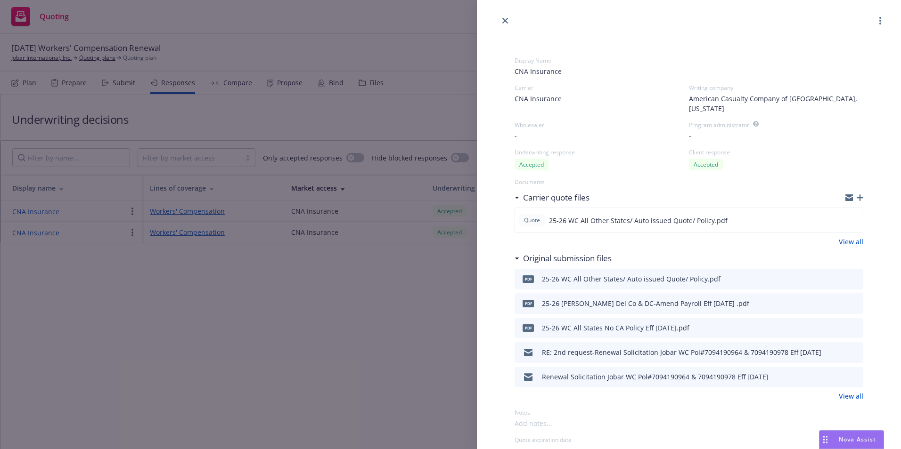
click at [879, 21] on circle "button" at bounding box center [880, 21] width 2 height 2
click at [702, 39] on div "Display Name CNA Insurance Carrier CNA Insurance Writing company American Casua…" at bounding box center [688, 453] width 379 height 854
click at [507, 17] on link "close" at bounding box center [504, 20] width 11 height 11
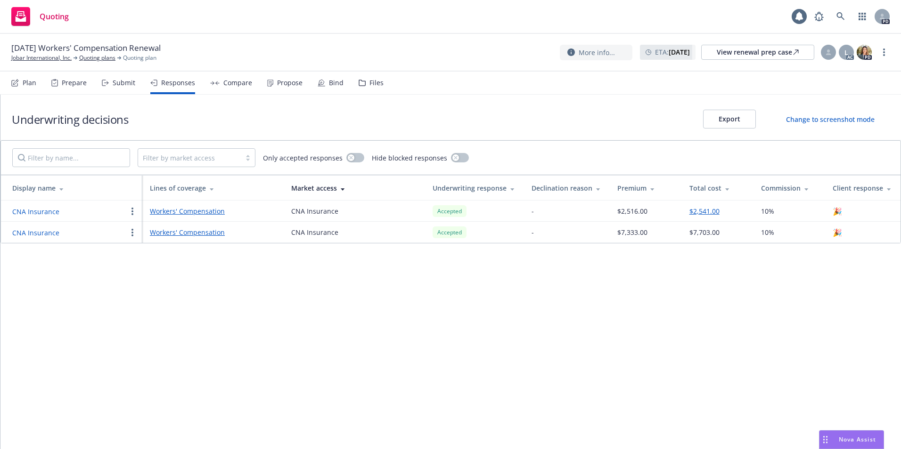
drag, startPoint x: 273, startPoint y: 319, endPoint x: 276, endPoint y: 313, distance: 7.6
click at [272, 319] on div "Underwriting decisions Export Change to screenshot mode Filter by market access…" at bounding box center [450, 272] width 900 height 355
click at [218, 83] on div "Compare" at bounding box center [231, 83] width 42 height 23
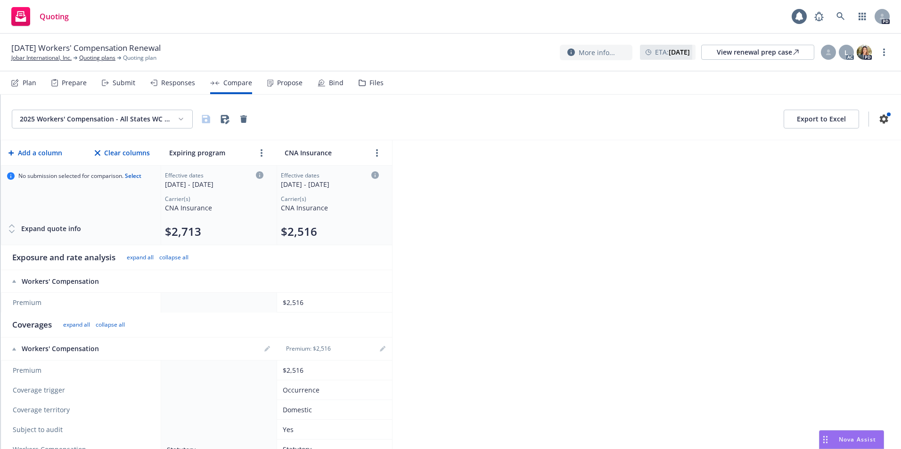
click at [280, 83] on div "Propose" at bounding box center [289, 83] width 25 height 8
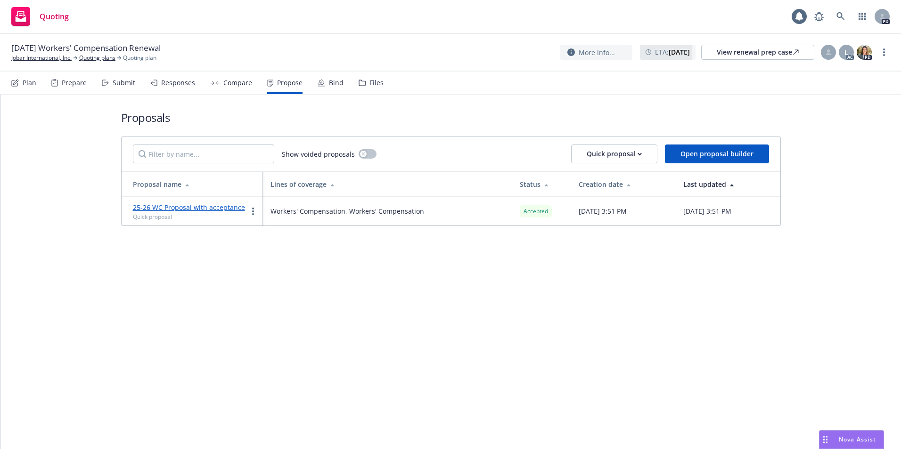
click at [175, 207] on link "25-26 WC Proposal with acceptance" at bounding box center [189, 207] width 112 height 9
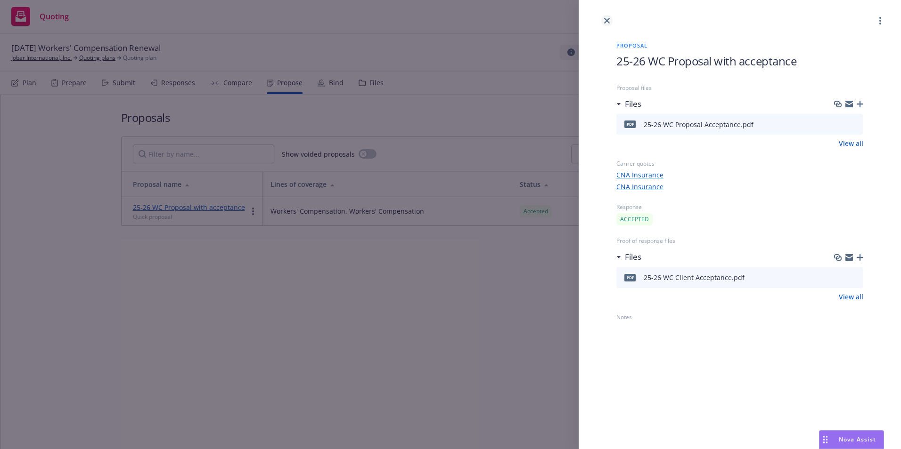
click at [605, 23] on icon "close" at bounding box center [607, 21] width 6 height 6
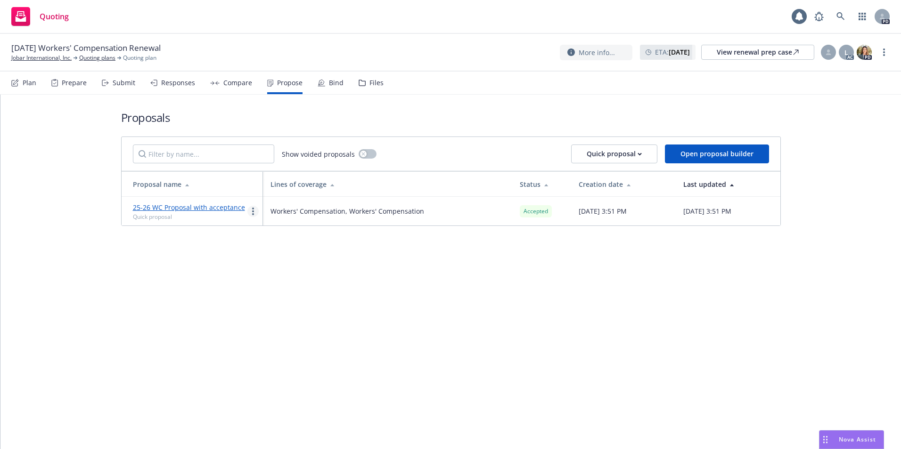
click at [253, 211] on circle "more" at bounding box center [253, 212] width 2 height 2
drag, startPoint x: 254, startPoint y: 211, endPoint x: 189, endPoint y: 255, distance: 78.6
click at [189, 255] on div "Proposals Show voided proposals Quick proposal Open proposal builder Proposal n…" at bounding box center [450, 272] width 900 height 355
click at [186, 256] on div "Proposals Show voided proposals Quick proposal Open proposal builder Proposal n…" at bounding box center [450, 272] width 900 height 355
click at [317, 78] on div "Bind" at bounding box center [330, 83] width 26 height 23
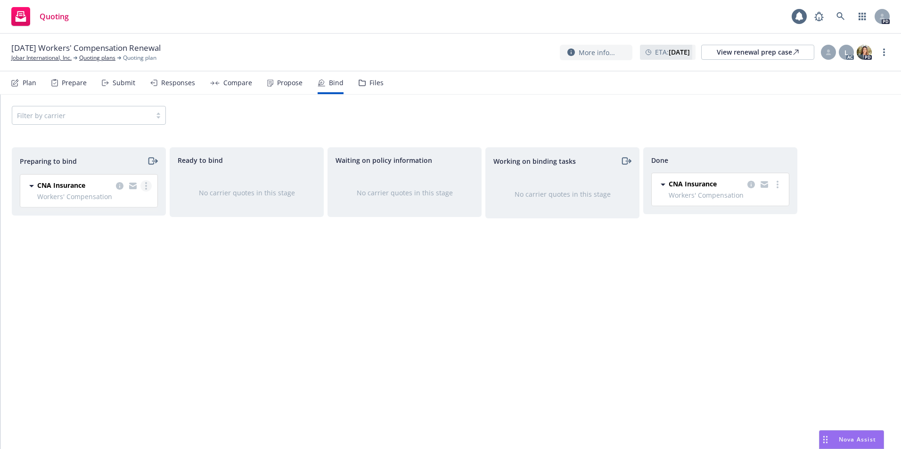
click at [146, 184] on circle "more" at bounding box center [146, 183] width 2 height 2
click at [84, 225] on span "Log bind order" at bounding box center [93, 223] width 69 height 9
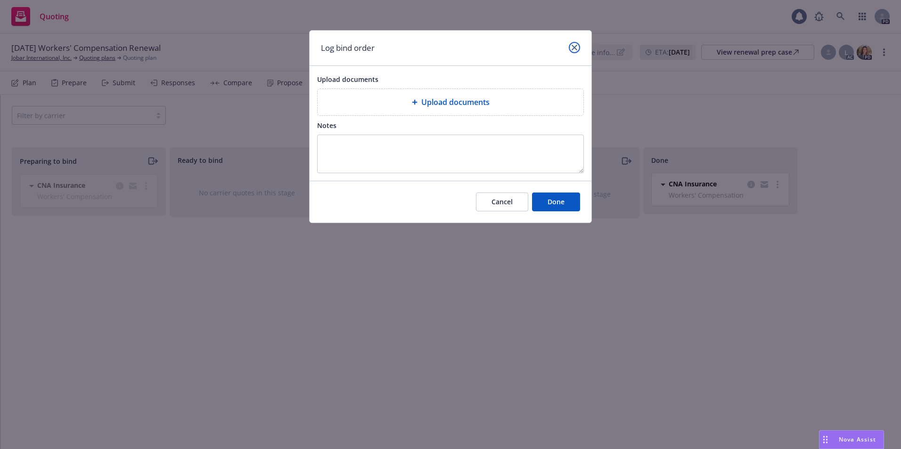
click at [574, 49] on icon "close" at bounding box center [574, 48] width 6 height 6
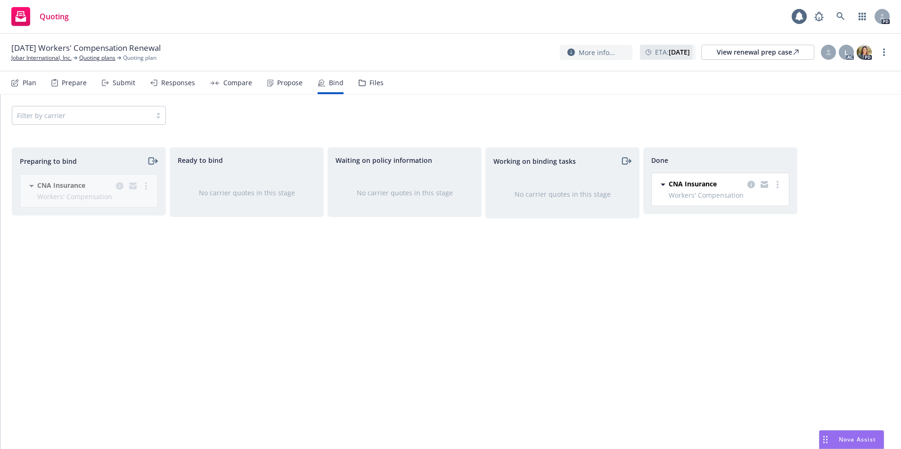
click at [147, 193] on div "CNA Insurance Workers' Compensation [DATE] - [DATE] [DATE] 3:52 PM" at bounding box center [86, 194] width 149 height 41
click at [146, 187] on div "CNA Insurance Workers' Compensation [DATE] - [DATE] [DATE] 3:52 PM" at bounding box center [86, 194] width 149 height 41
click at [218, 161] on span "Ready to bind" at bounding box center [200, 160] width 45 height 10
click at [152, 160] on icon "moveRight" at bounding box center [152, 160] width 11 height 11
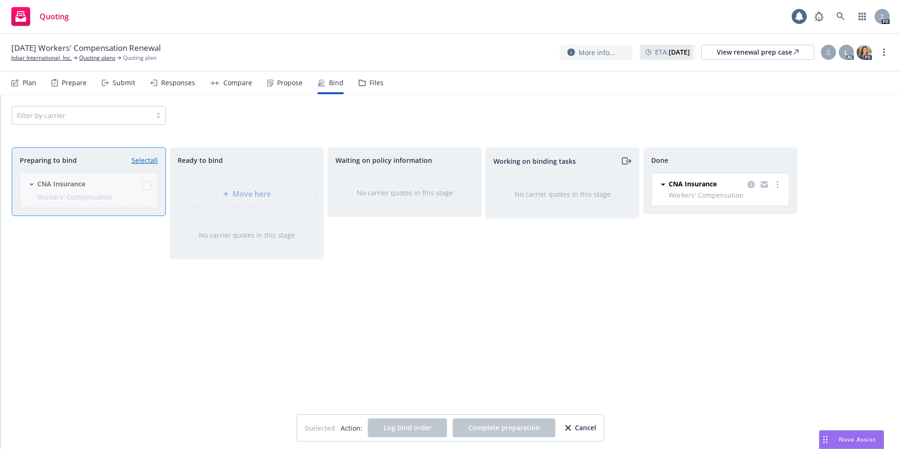
click at [248, 193] on div "Move here" at bounding box center [246, 194] width 153 height 42
click at [225, 193] on div "Move here" at bounding box center [246, 194] width 153 height 42
click at [353, 349] on div "Waiting on policy information No carrier quotes in this stage" at bounding box center [404, 288] width 154 height 282
click at [150, 186] on div "CNA Insurance Workers' Compensation [DATE] - [DATE] [DATE] 3:52 PM" at bounding box center [86, 194] width 149 height 43
click at [147, 185] on div "CNA Insurance Workers' Compensation [DATE] - [DATE] [DATE] 3:52 PM" at bounding box center [86, 194] width 149 height 43
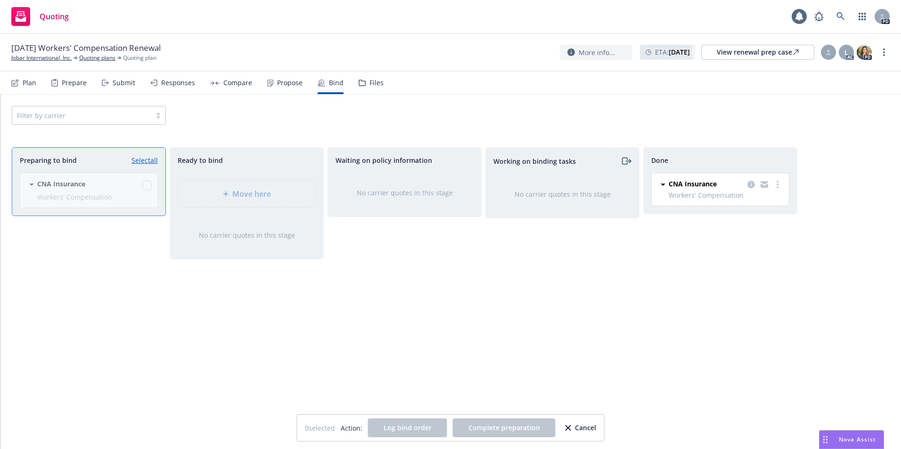
click at [140, 160] on link "Select all" at bounding box center [144, 160] width 26 height 10
checkbox input "true"
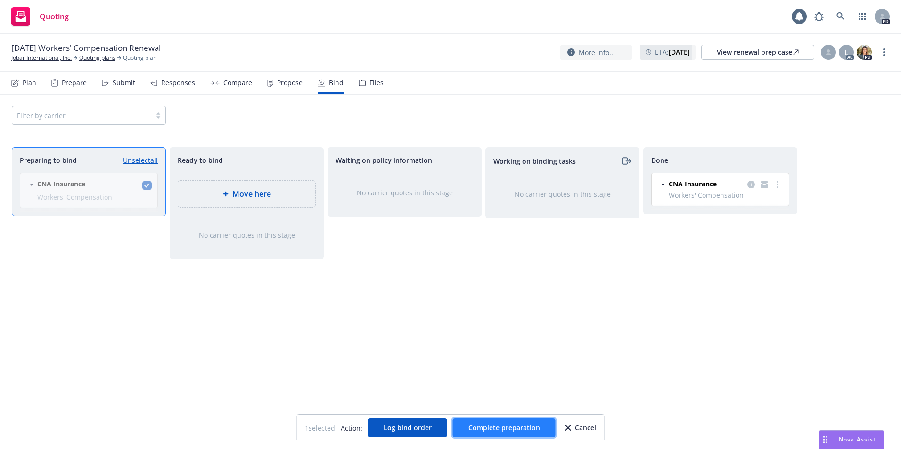
click at [502, 429] on span "Complete preparation" at bounding box center [504, 427] width 72 height 9
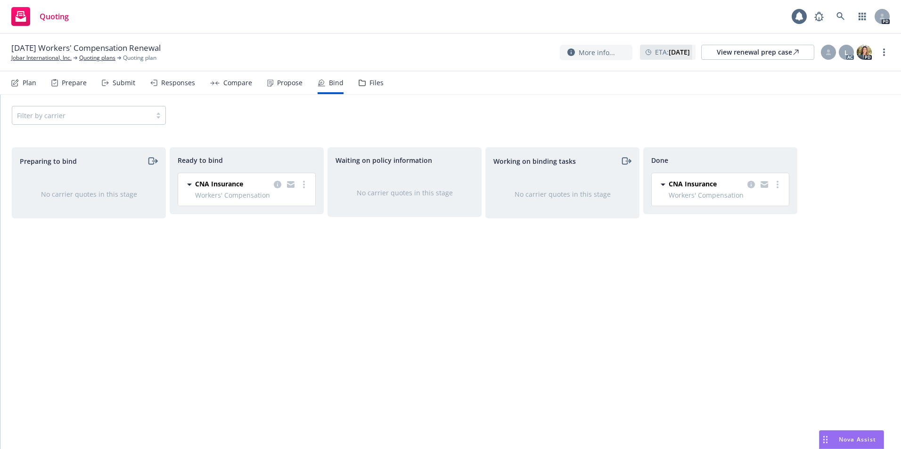
click at [188, 185] on icon at bounding box center [189, 185] width 5 height 2
click at [182, 284] on div "Ready to bind CNA Insurance [DATE] - [DATE] [DATE] 3:54 PM" at bounding box center [247, 288] width 154 height 282
click at [280, 82] on div "Propose" at bounding box center [289, 83] width 25 height 8
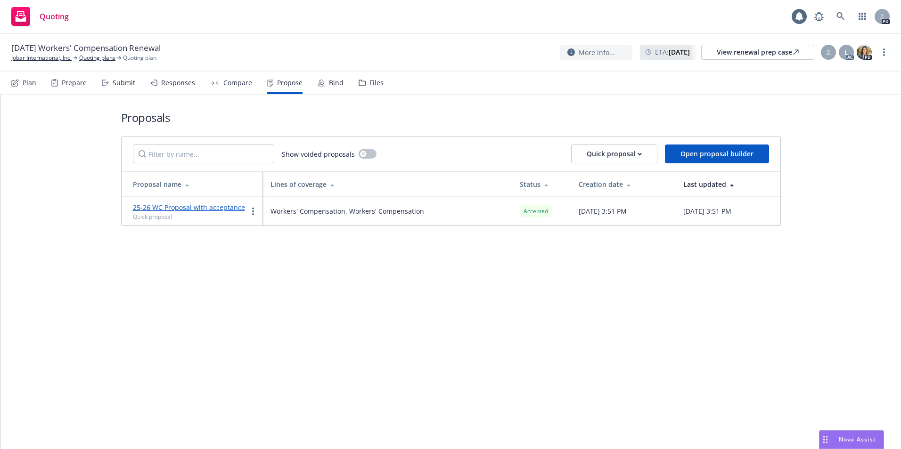
click at [173, 83] on div "Responses" at bounding box center [178, 83] width 34 height 8
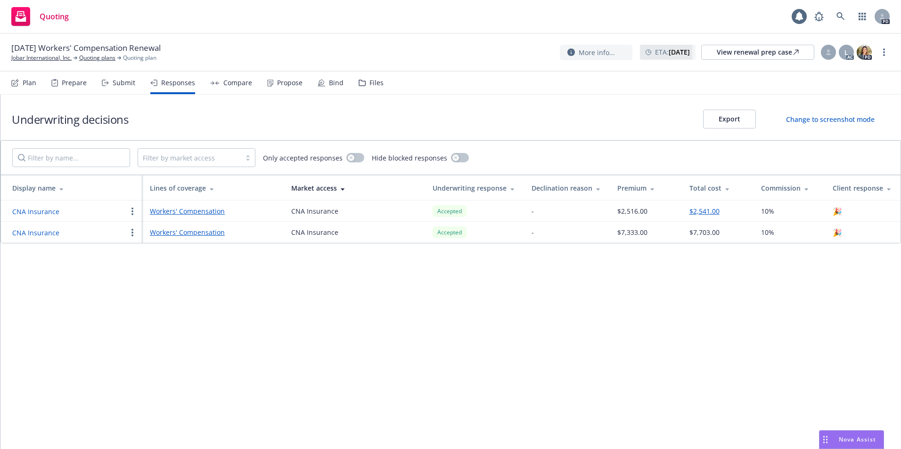
click at [42, 232] on button "CNA Insurance" at bounding box center [35, 233] width 47 height 10
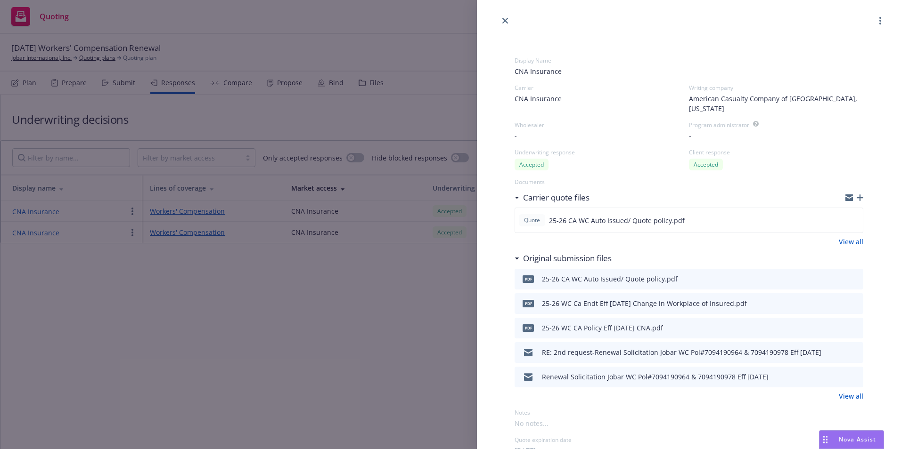
drag, startPoint x: 282, startPoint y: 317, endPoint x: 327, endPoint y: 328, distance: 47.0
click at [314, 325] on div "Display Name CNA Insurance Carrier CNA Insurance Writing company American Casua…" at bounding box center [450, 224] width 901 height 449
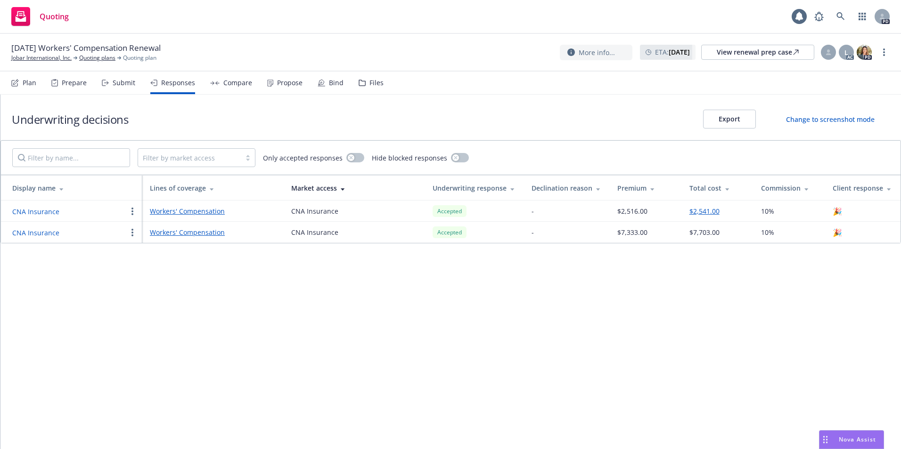
click at [325, 79] on div "Bind" at bounding box center [330, 83] width 26 height 23
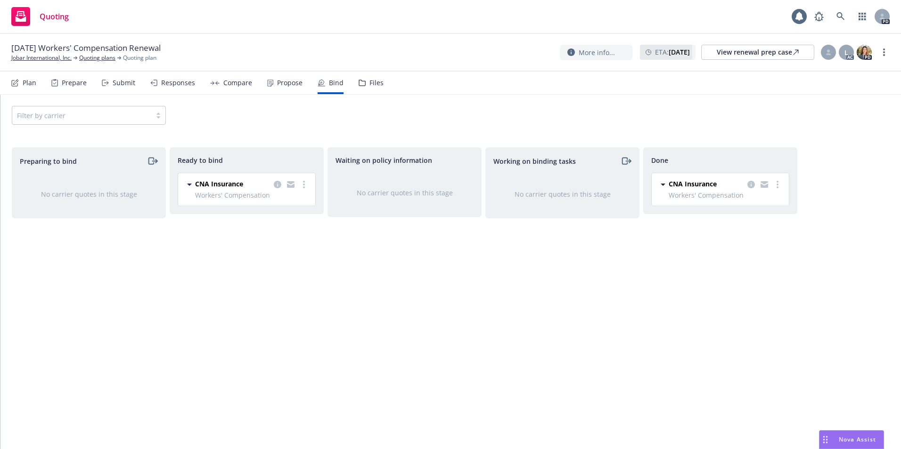
click at [285, 238] on div "Ready to bind CNA Insurance Workers' Compensation [DATE] - [DATE] [DATE] 3:54 PM" at bounding box center [247, 288] width 154 height 282
click at [304, 186] on icon "more" at bounding box center [304, 185] width 2 height 8
click at [262, 241] on span "Move to done" at bounding box center [256, 241] width 65 height 9
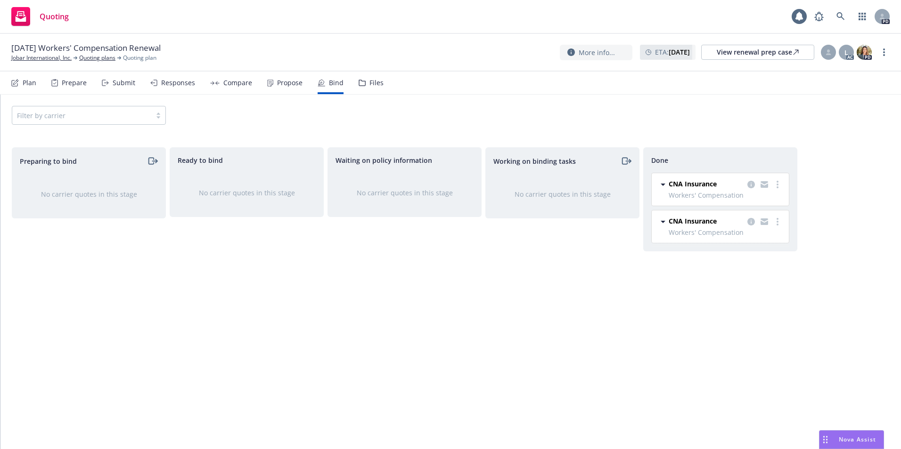
click at [653, 275] on div "Done CNA Insurance Workers' Compensation [DATE] - [DATE] [DATE] 3:54 PM CNA Ins…" at bounding box center [720, 288] width 154 height 282
click at [382, 109] on div "Filter by carrier" at bounding box center [451, 115] width 878 height 19
click at [730, 50] on div "View renewal prep case" at bounding box center [757, 52] width 82 height 14
click at [31, 57] on link "Jobar International, Inc." at bounding box center [41, 58] width 60 height 8
